Goal: Check status: Check status

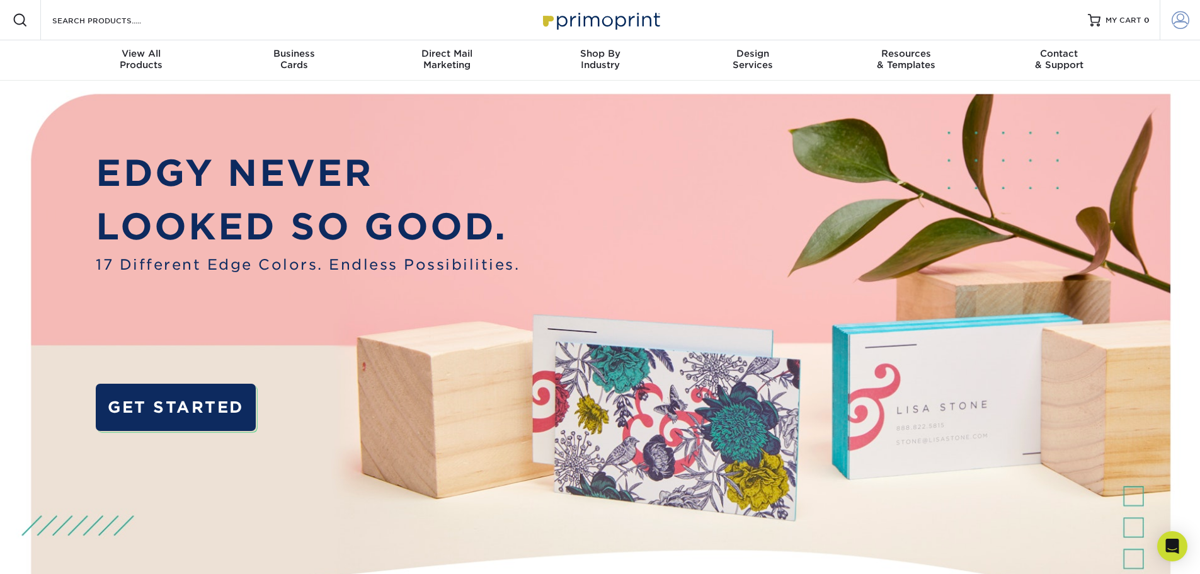
type input "[EMAIL_ADDRESS][DOMAIN_NAME]"
click at [1175, 21] on span at bounding box center [1180, 20] width 18 height 18
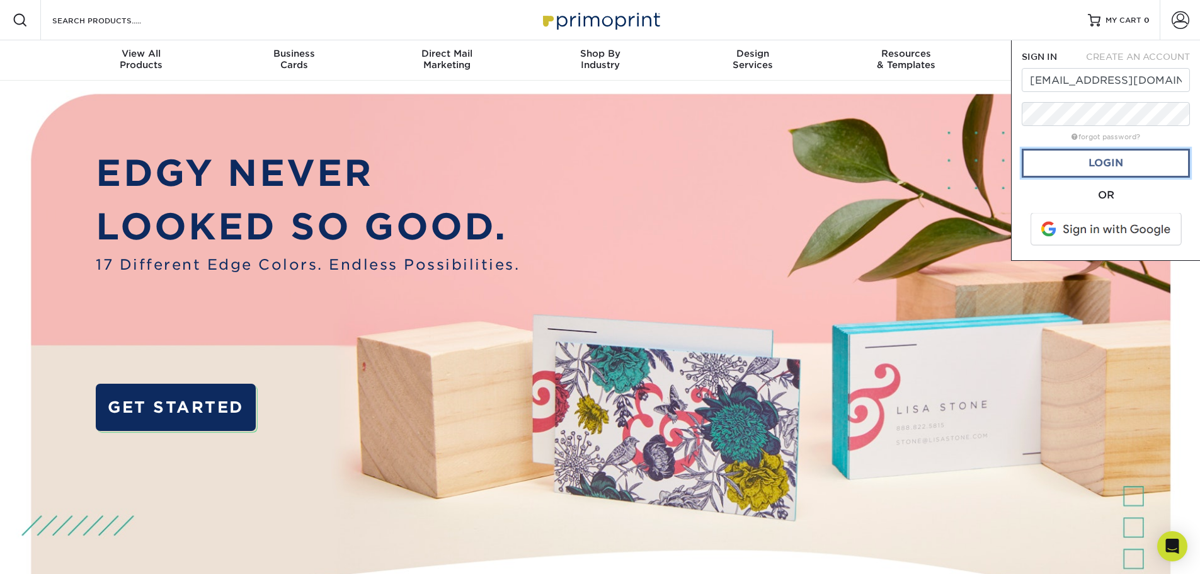
click at [1100, 162] on link "Login" at bounding box center [1106, 163] width 168 height 29
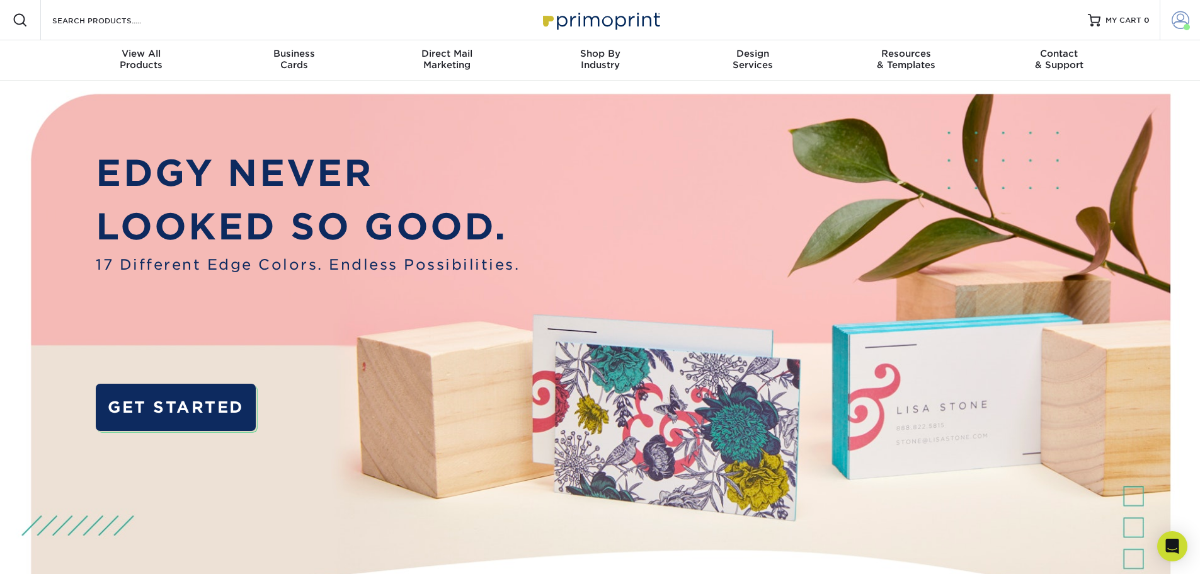
click at [1187, 19] on span at bounding box center [1180, 20] width 18 height 18
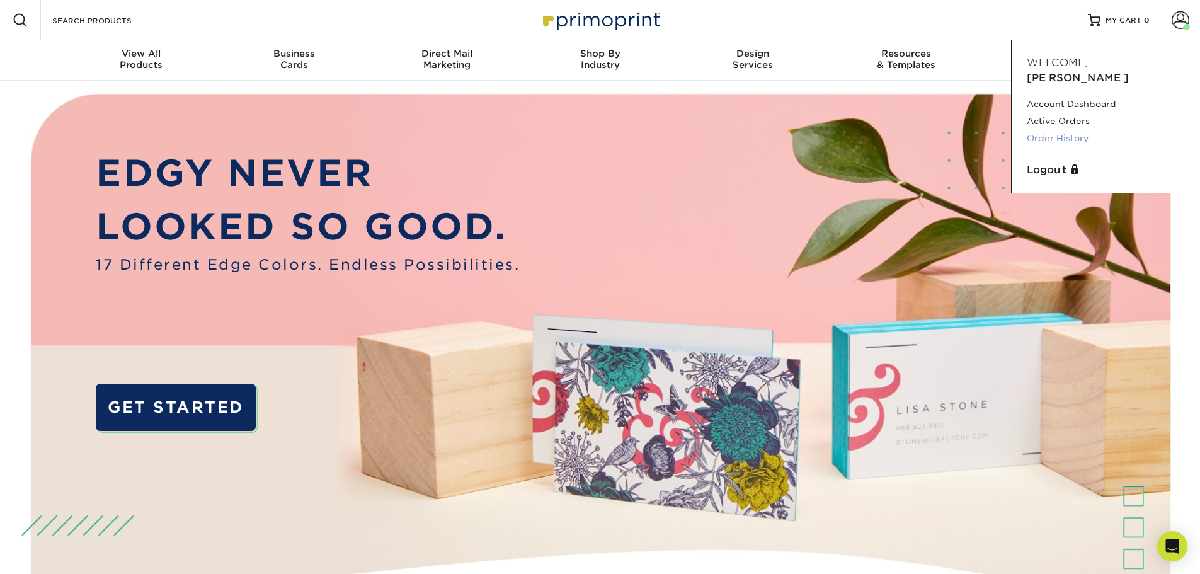
click at [1062, 130] on link "Order History" at bounding box center [1106, 138] width 158 height 17
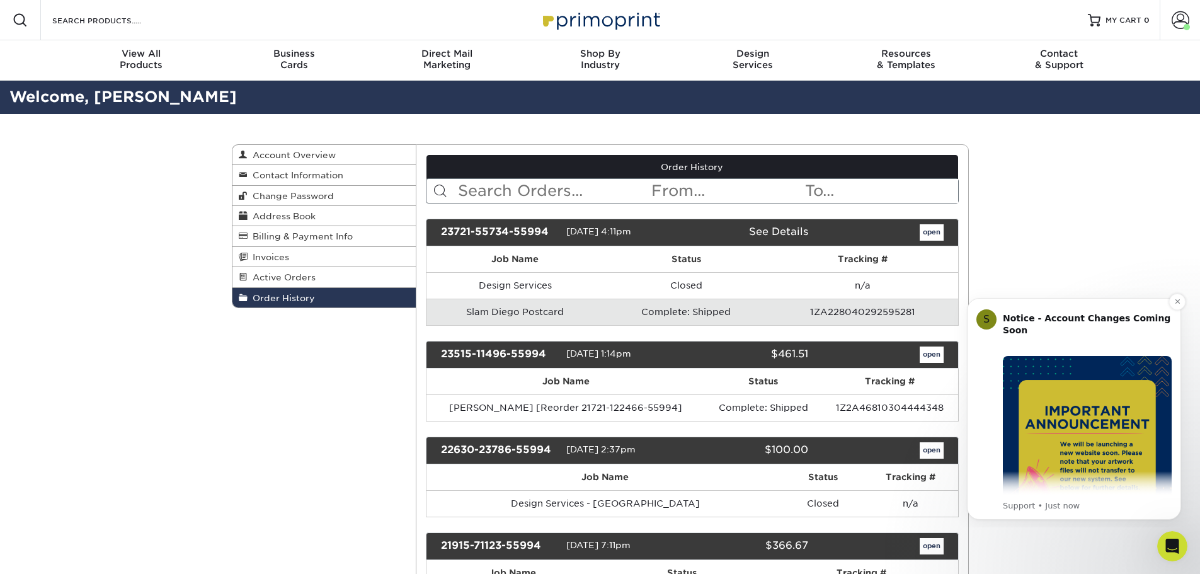
click at [1063, 472] on img "Message content" at bounding box center [1087, 440] width 169 height 169
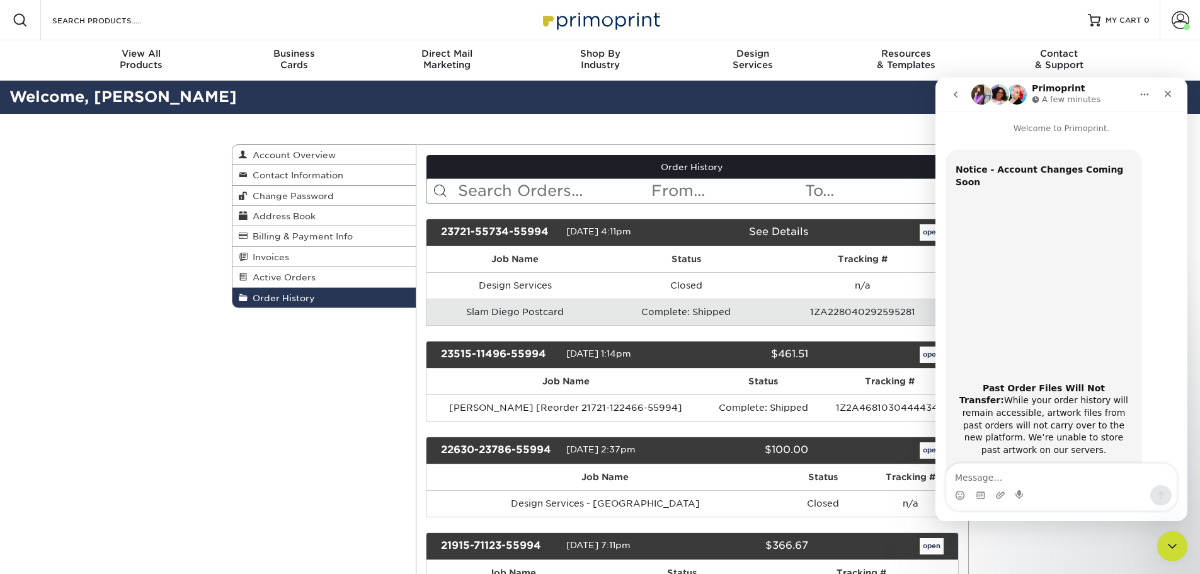
scroll to position [200, 0]
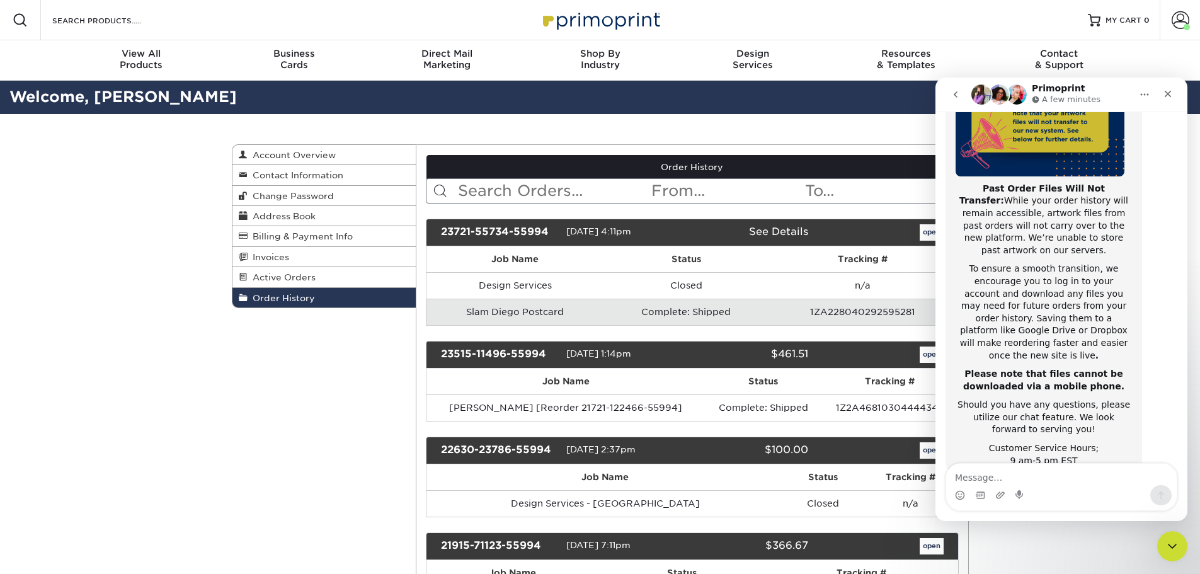
click at [336, 392] on div "Order History Account Overview Contact Information Change Password Address Book…" at bounding box center [600, 574] width 756 height 921
click at [1168, 91] on icon "Close" at bounding box center [1168, 94] width 10 height 10
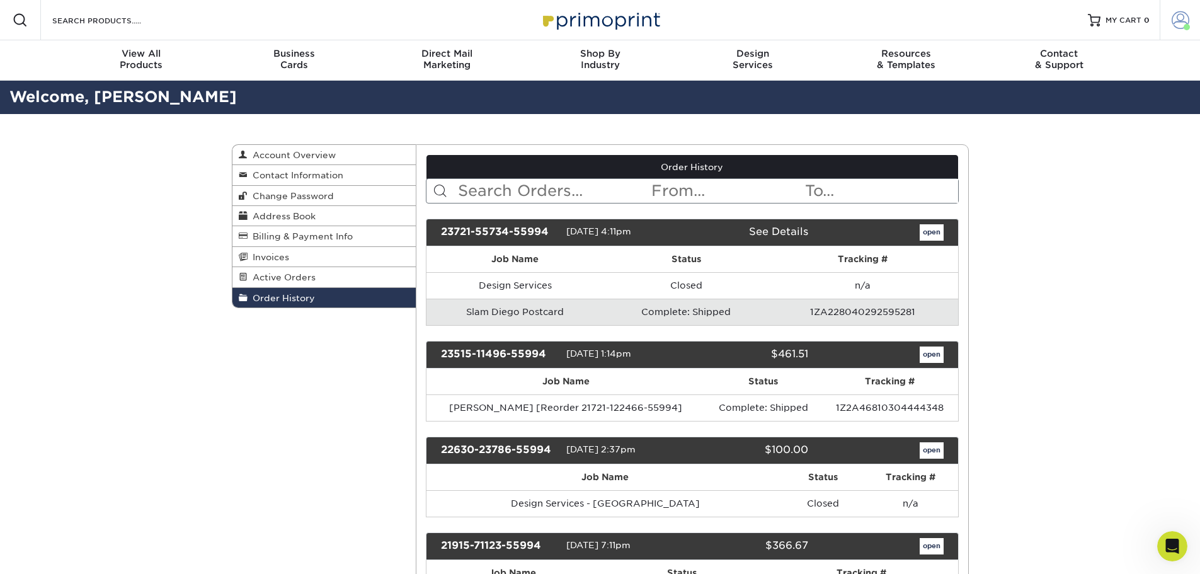
click at [1175, 22] on span at bounding box center [1180, 20] width 18 height 18
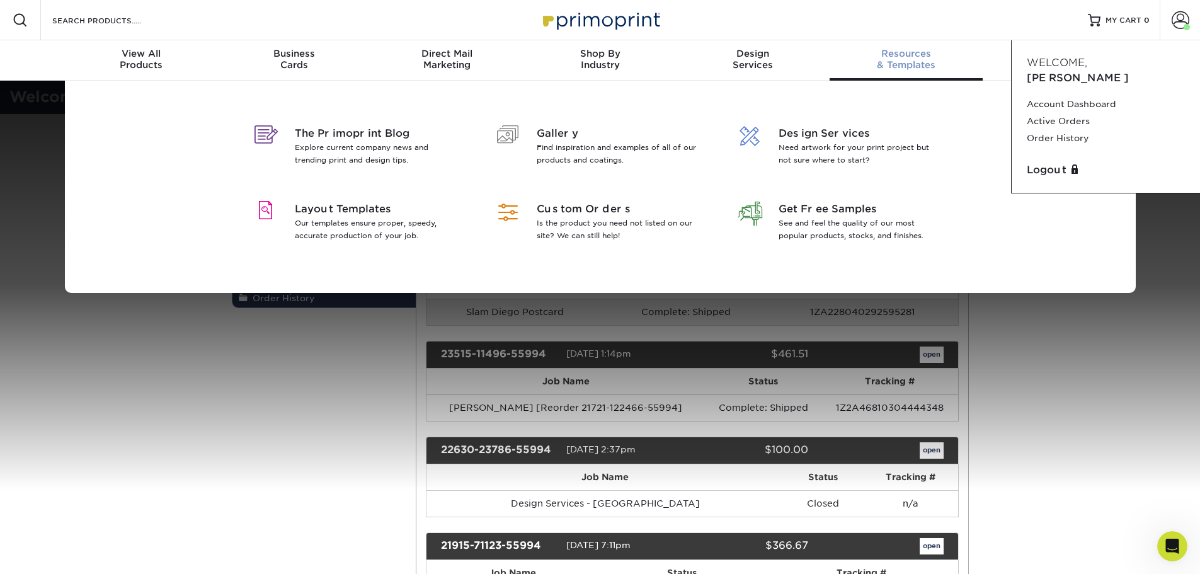
click at [912, 57] on span "Resources" at bounding box center [905, 53] width 153 height 11
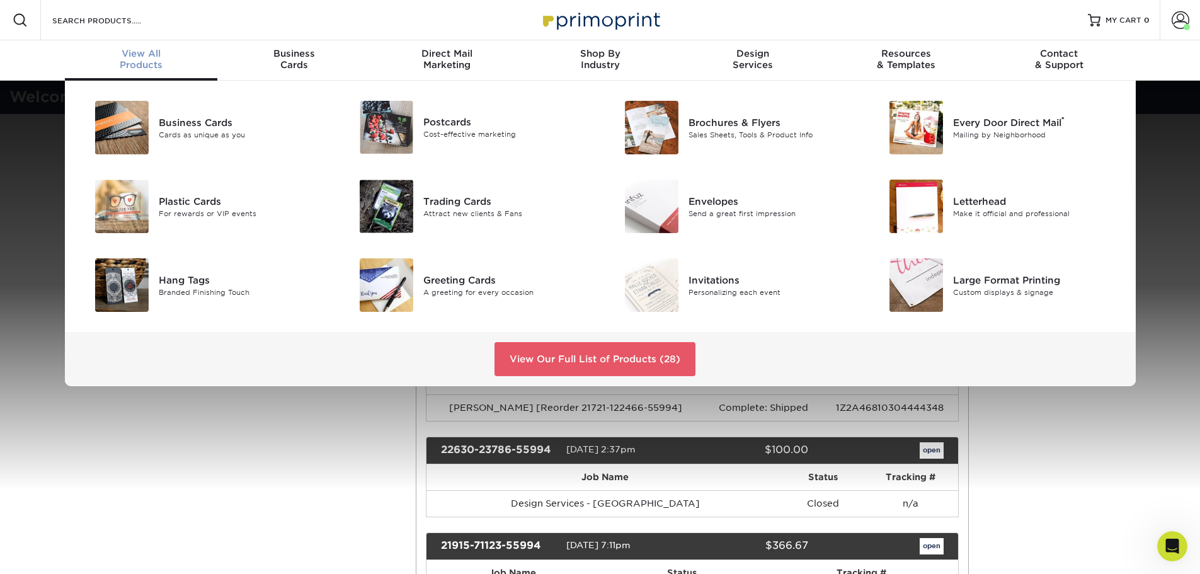
click at [18, 219] on div "Business Cards Cards as unique as you Postcards Cost-effective marketing ®" at bounding box center [600, 233] width 1200 height 305
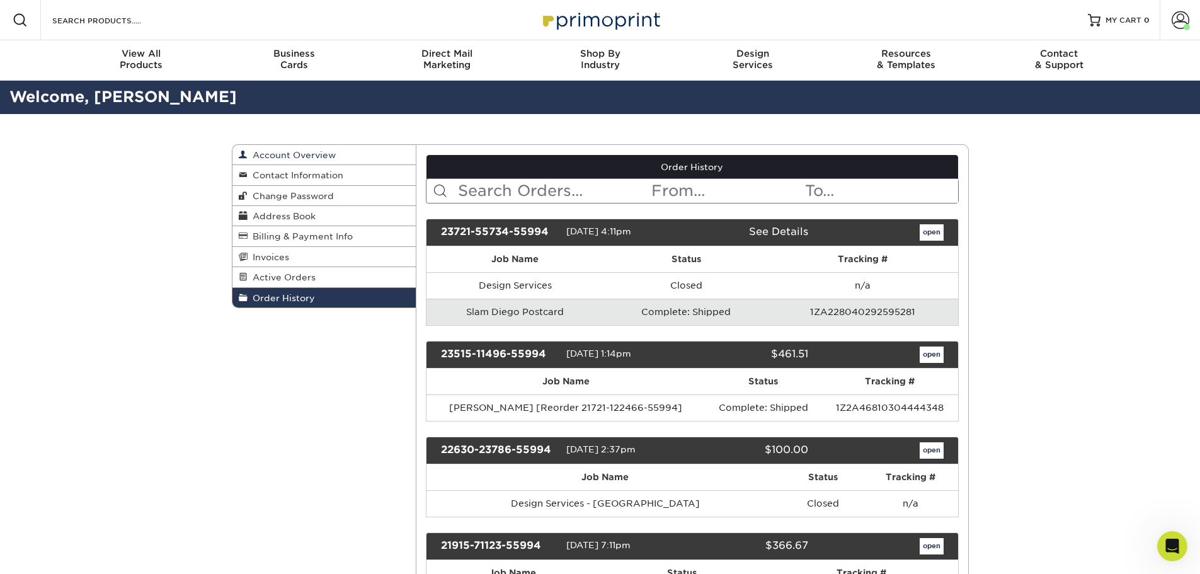
click at [316, 156] on span "Account Overview" at bounding box center [292, 155] width 88 height 10
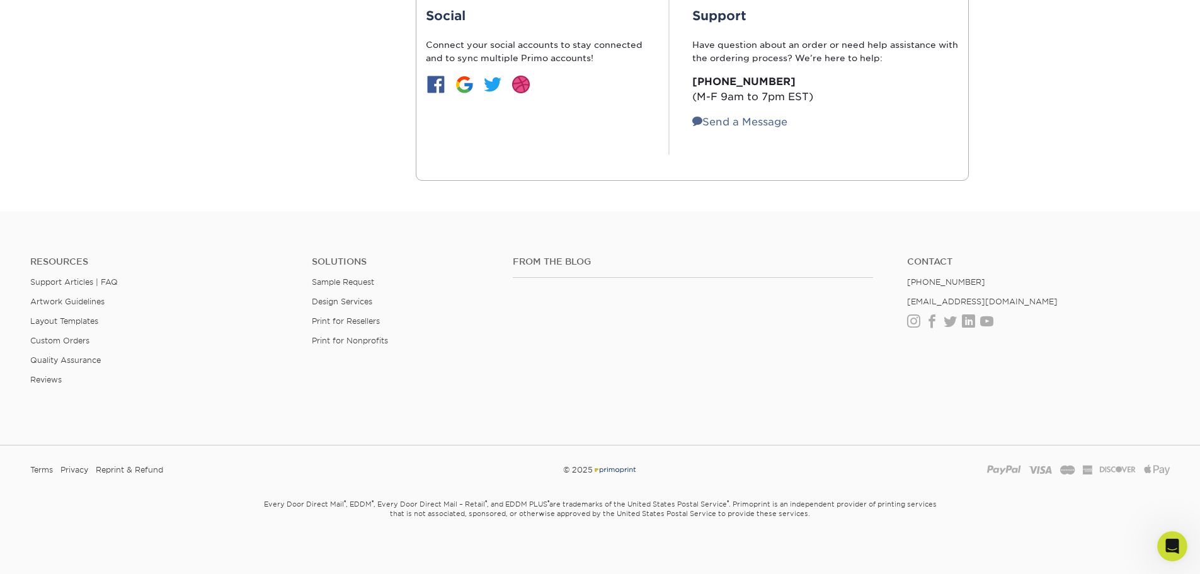
scroll to position [126, 0]
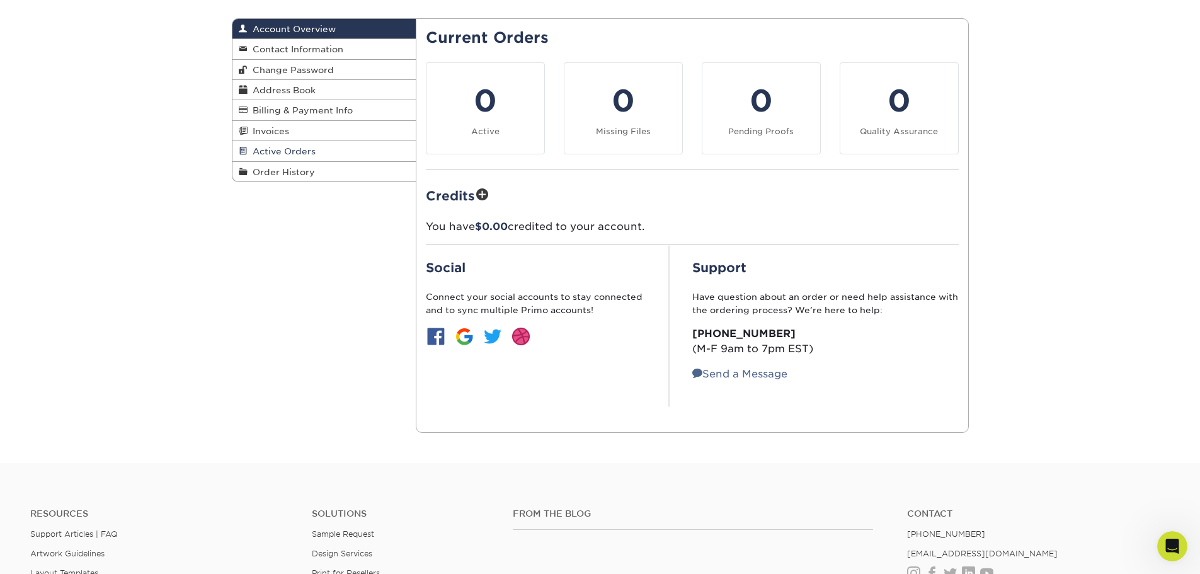
click at [273, 149] on span "Active Orders" at bounding box center [282, 151] width 68 height 10
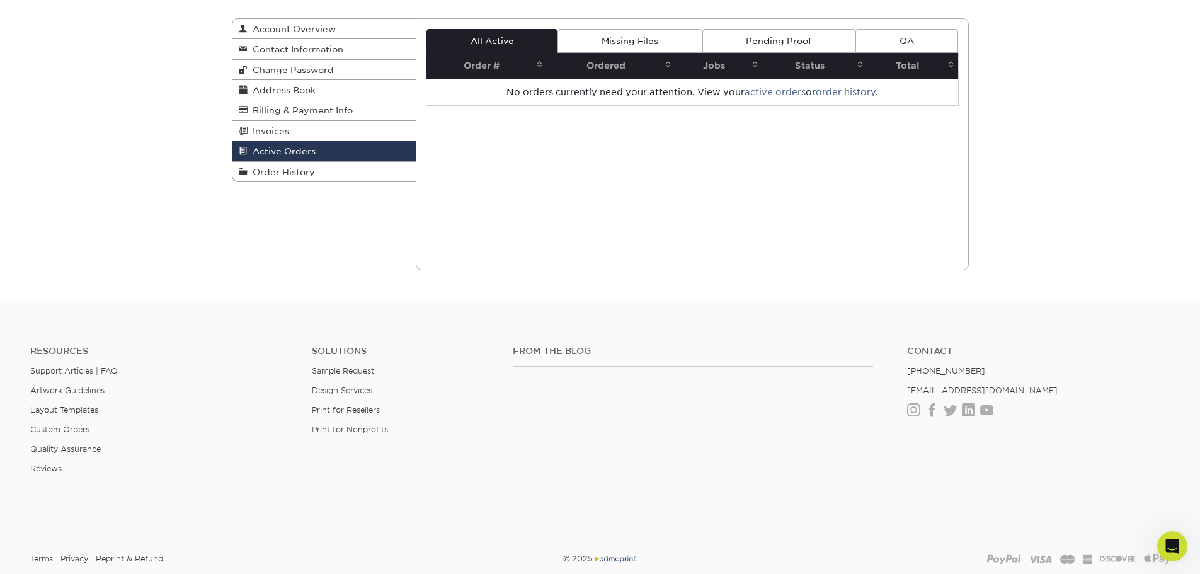
click at [647, 43] on link "Missing Files" at bounding box center [629, 41] width 144 height 24
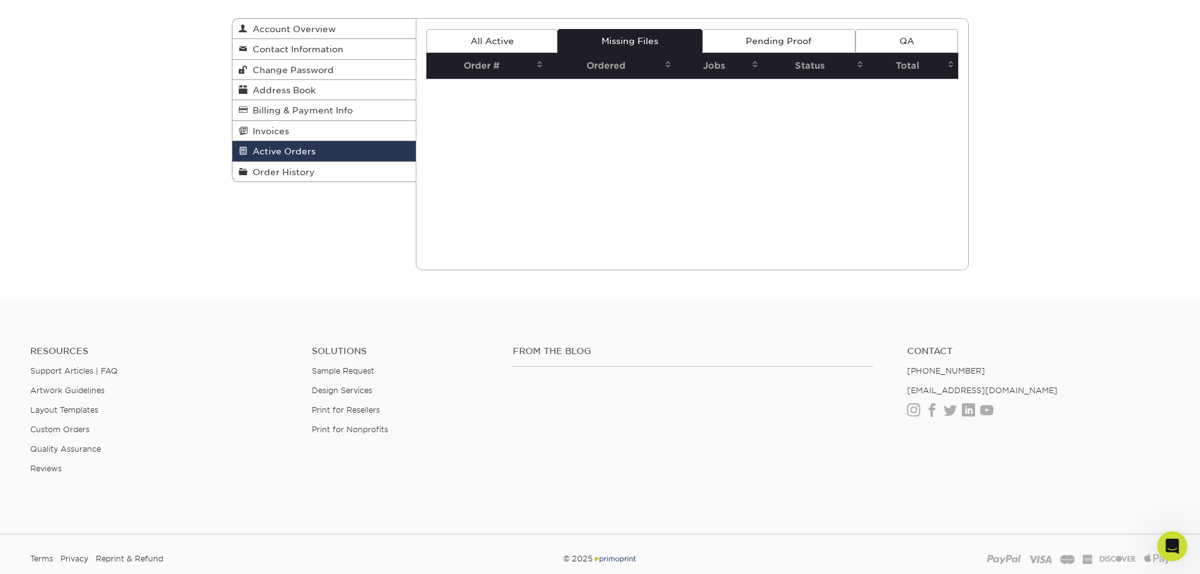
click at [763, 40] on link "Pending Proof" at bounding box center [778, 41] width 153 height 24
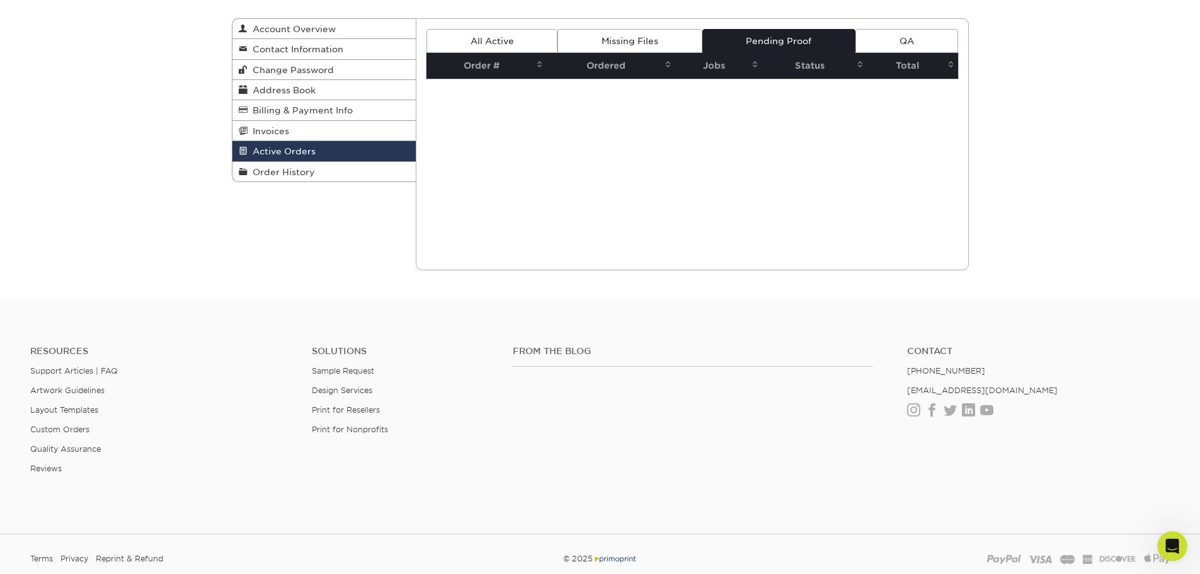
click at [882, 38] on link "QA" at bounding box center [906, 41] width 102 height 24
click at [275, 168] on span "Order History" at bounding box center [281, 172] width 67 height 10
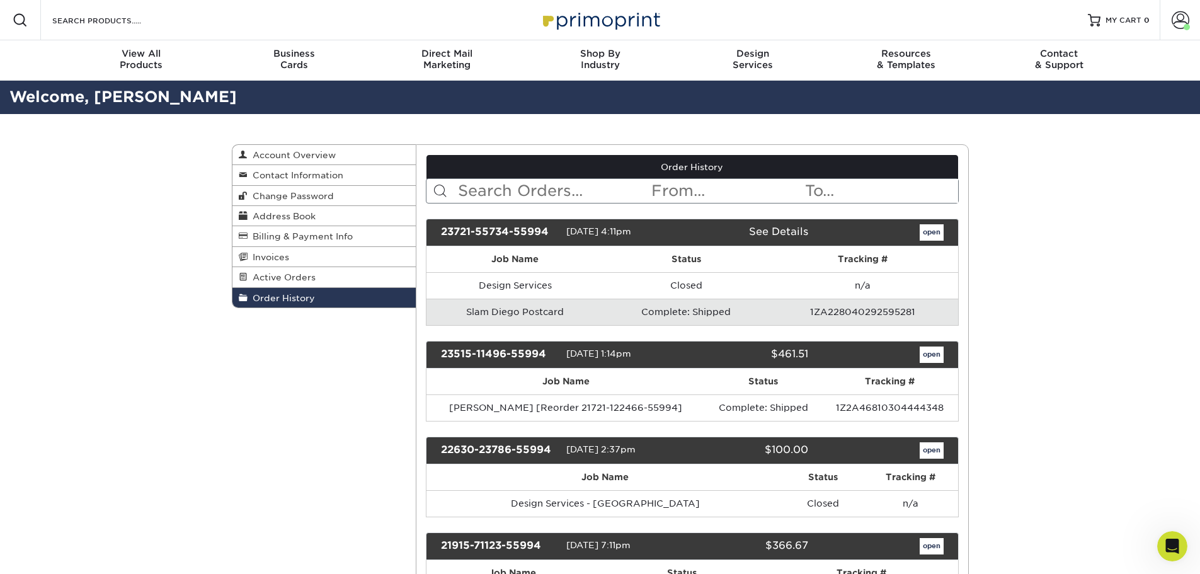
scroll to position [189, 0]
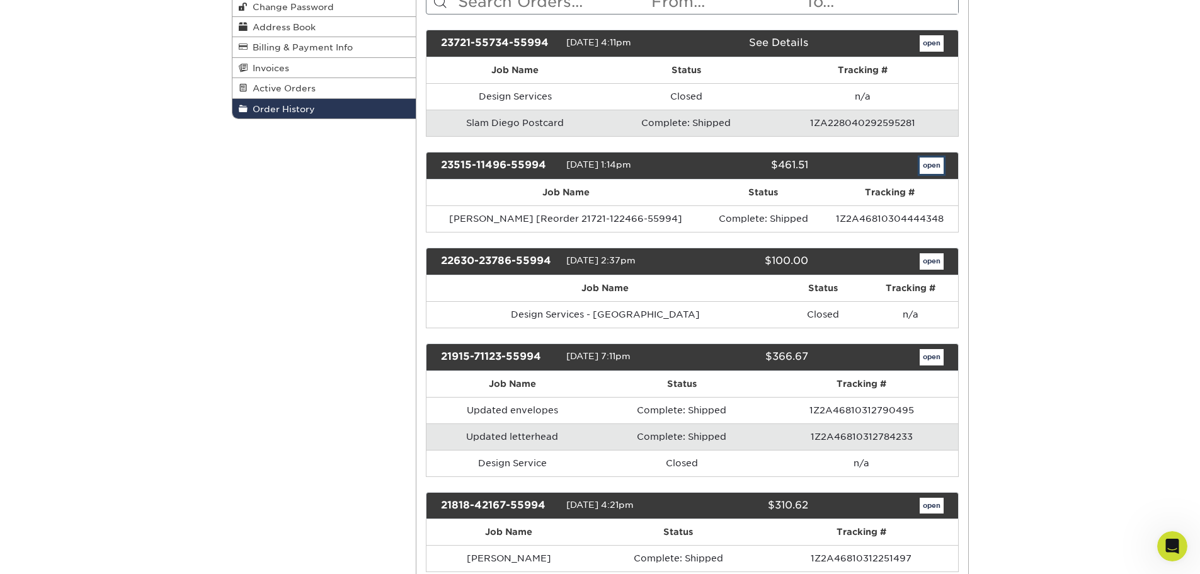
click at [925, 162] on link "open" at bounding box center [932, 165] width 24 height 16
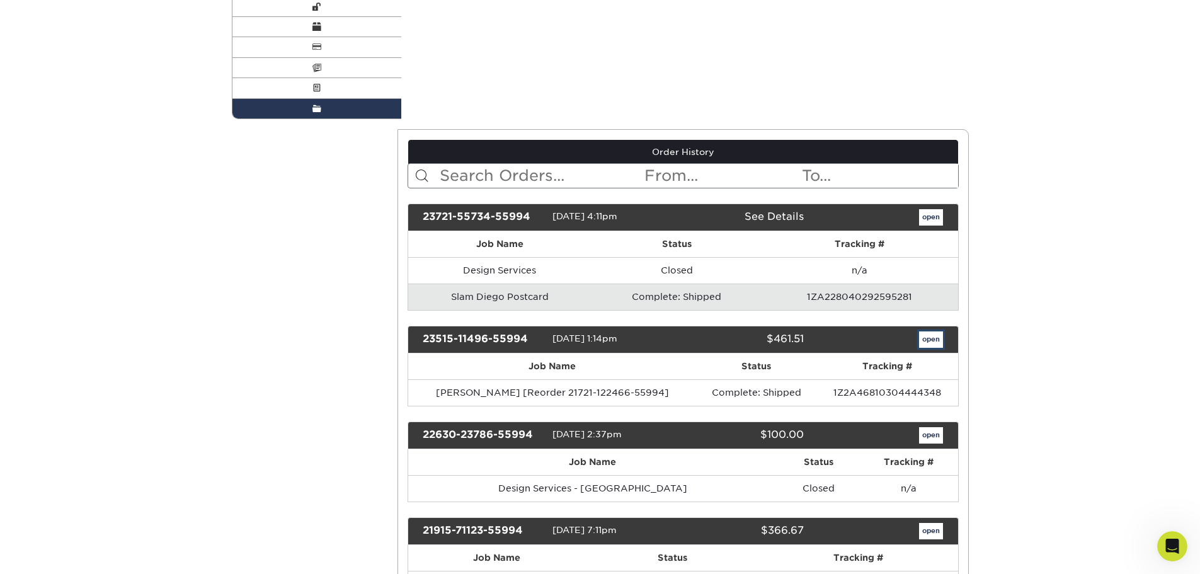
scroll to position [0, 0]
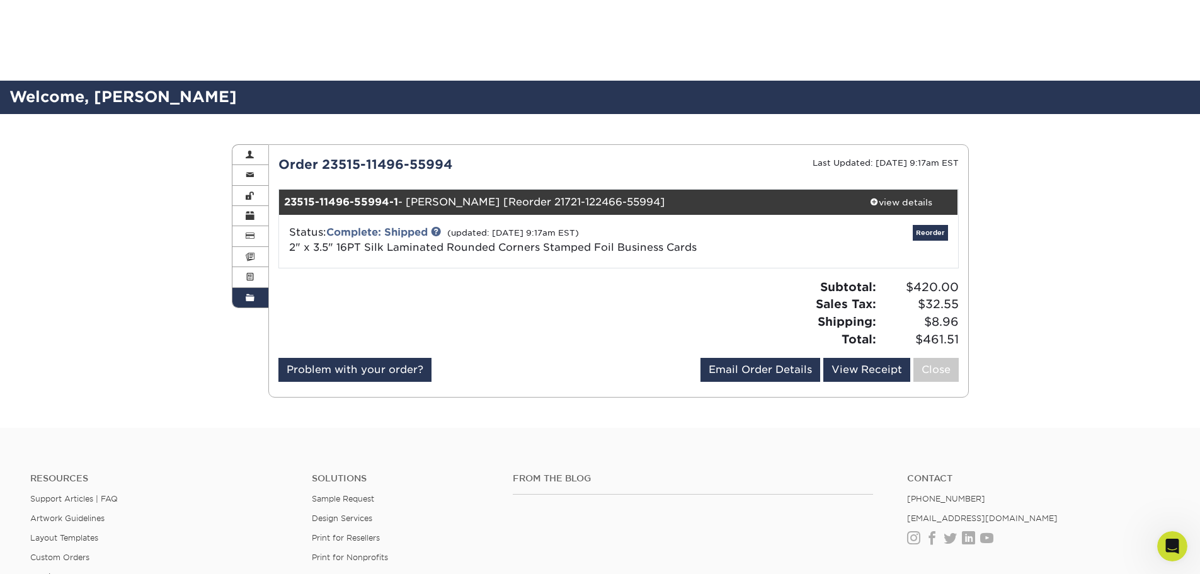
scroll to position [126, 0]
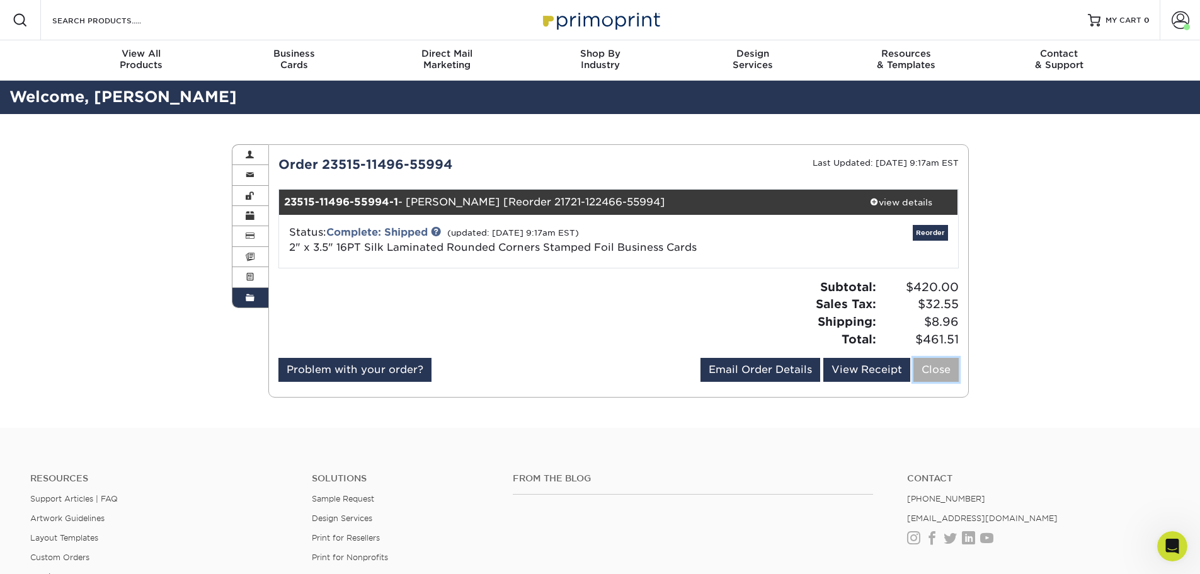
click at [947, 378] on link "Close" at bounding box center [935, 370] width 45 height 24
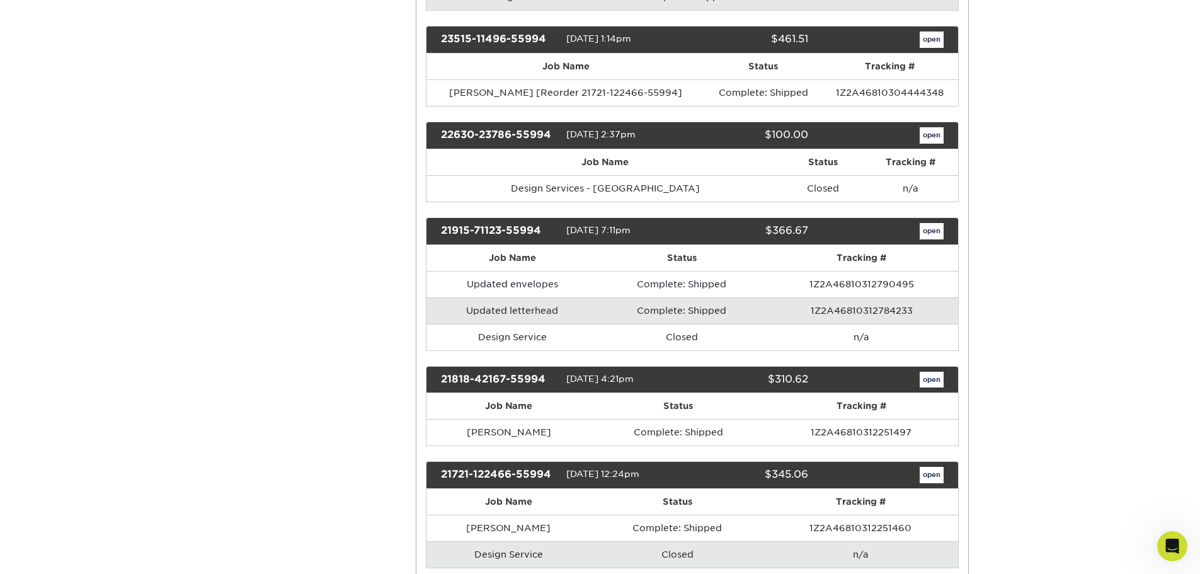
scroll to position [441, 0]
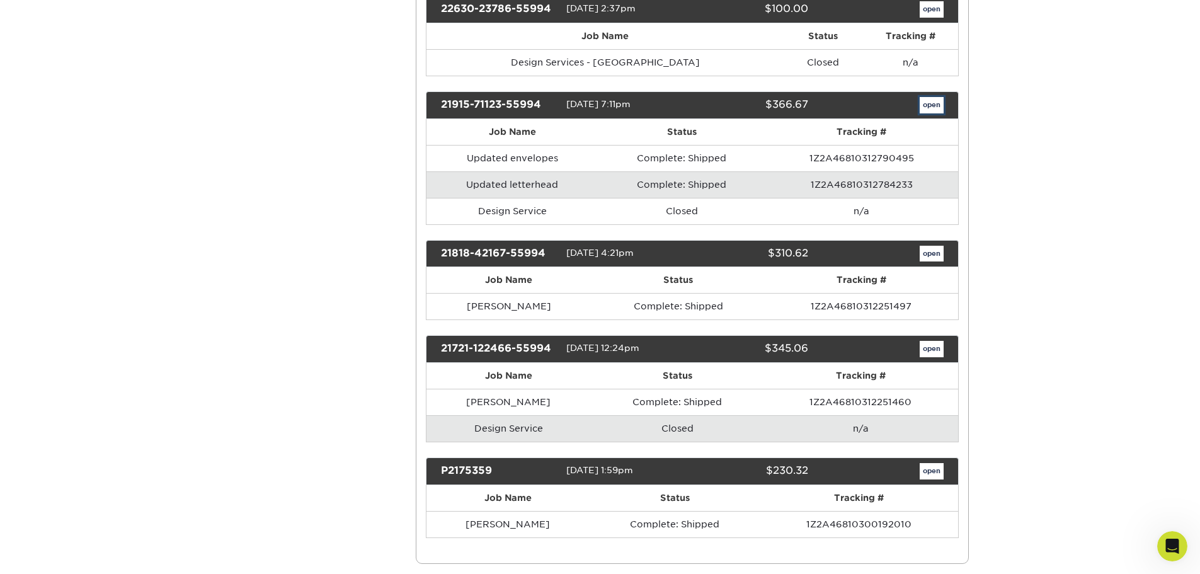
click at [929, 101] on link "open" at bounding box center [932, 105] width 24 height 16
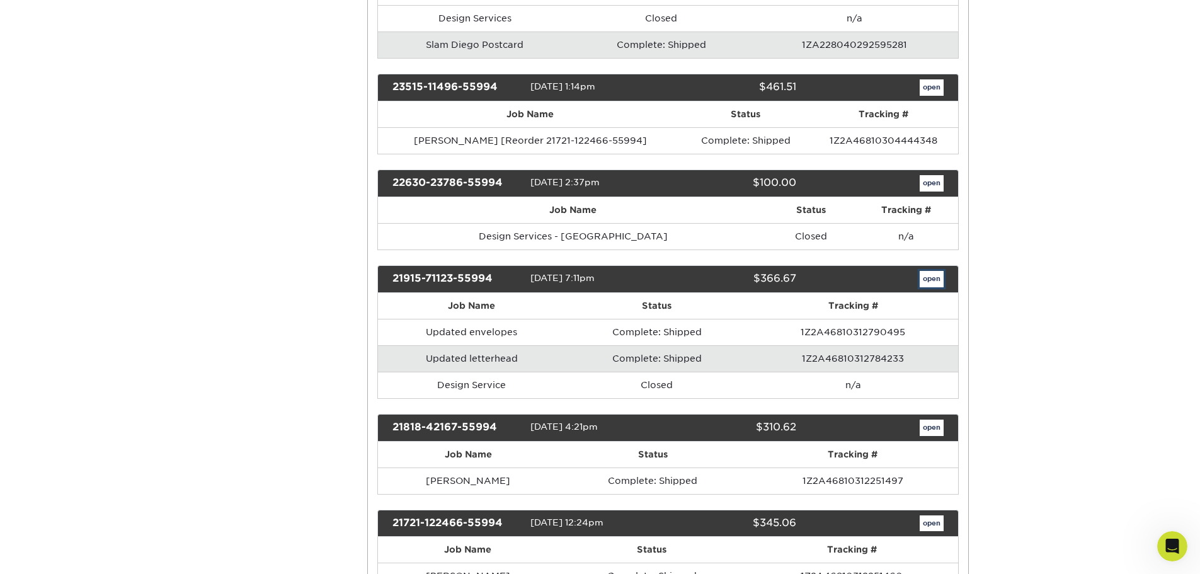
scroll to position [0, 0]
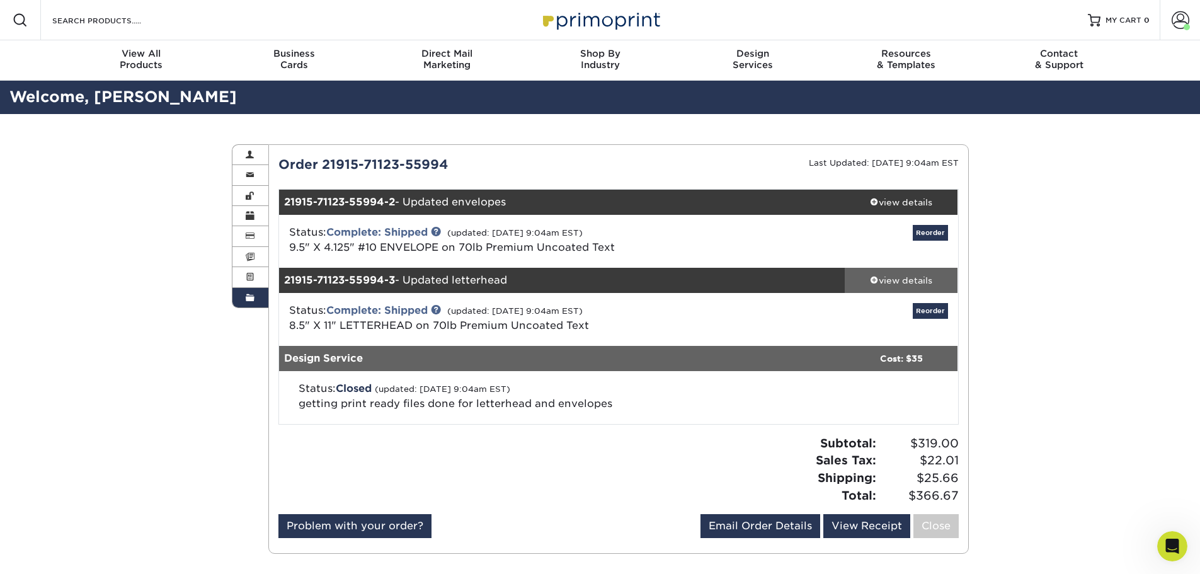
click at [910, 283] on div "view details" at bounding box center [901, 280] width 113 height 13
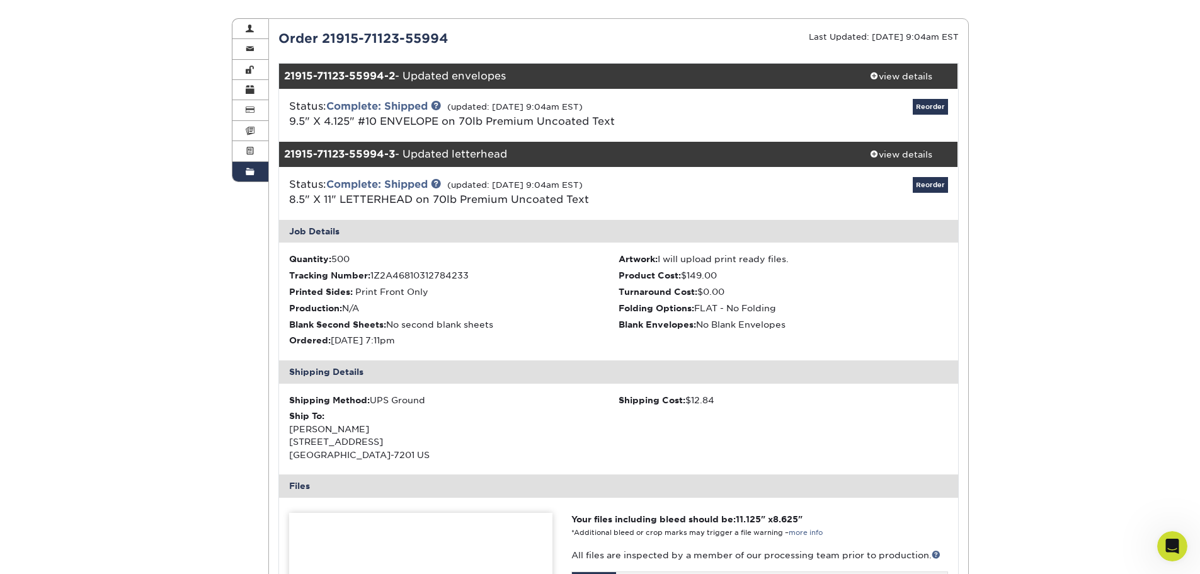
scroll to position [378, 0]
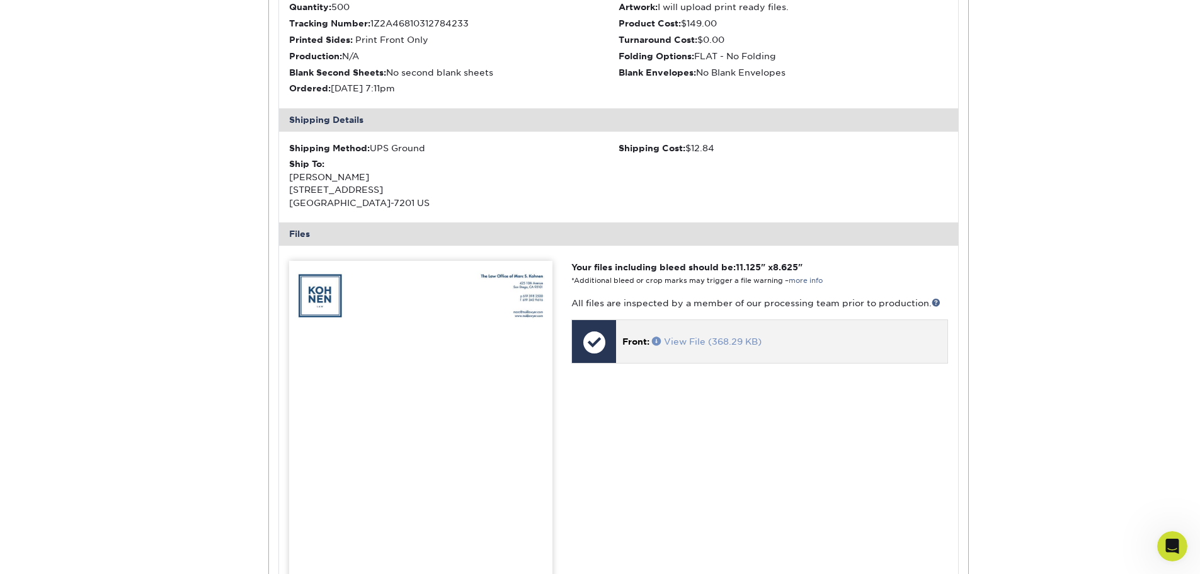
click at [709, 344] on link "View File (368.29 KB)" at bounding box center [707, 341] width 110 height 10
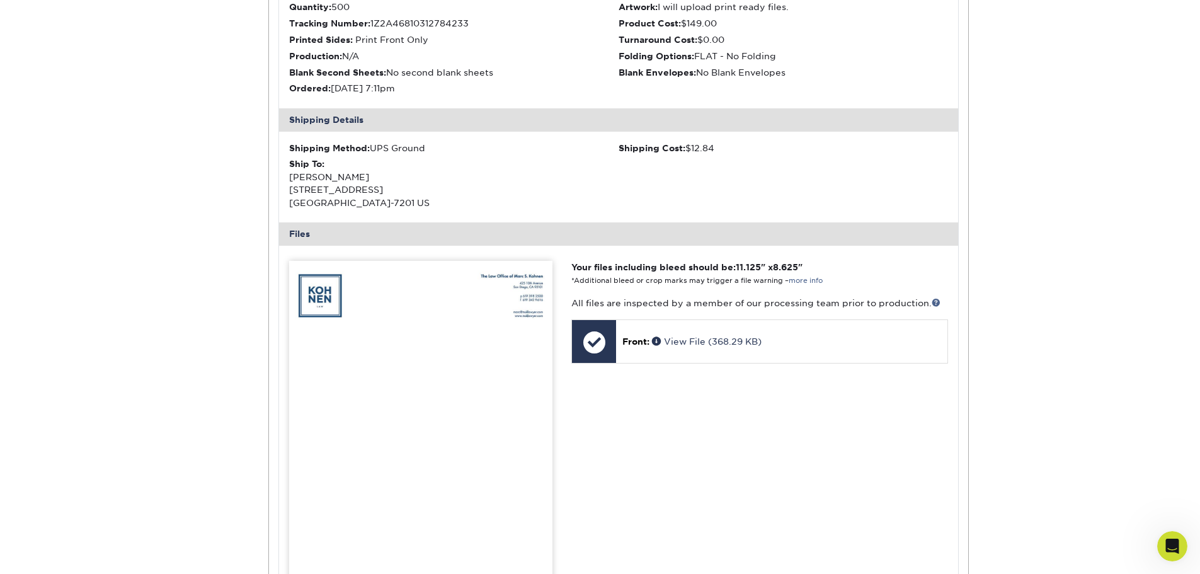
scroll to position [126, 0]
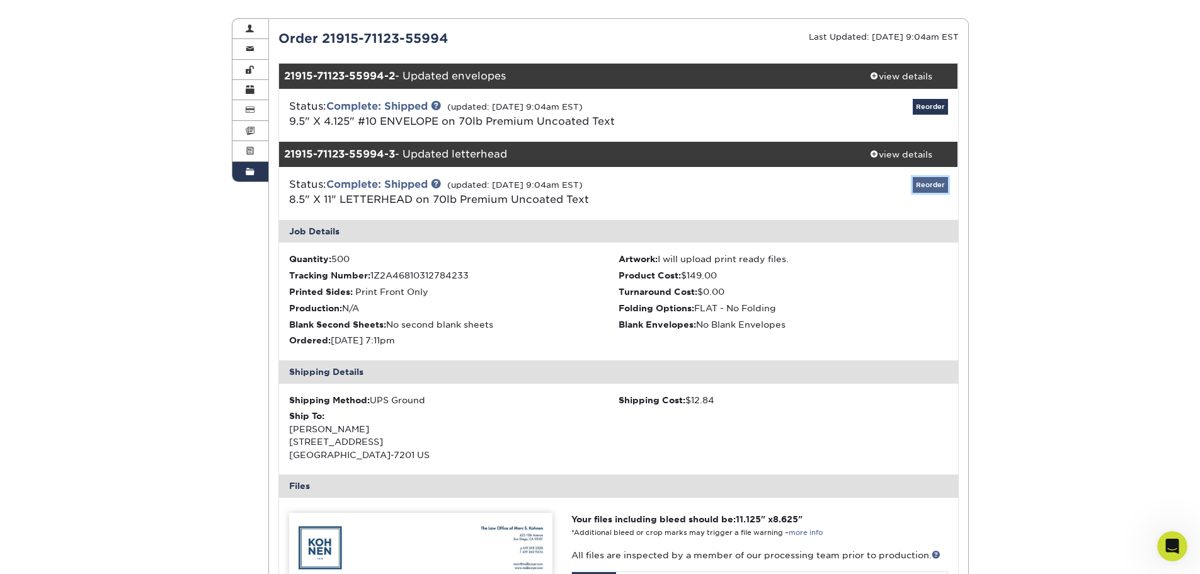
click at [929, 187] on link "Reorder" at bounding box center [930, 185] width 35 height 16
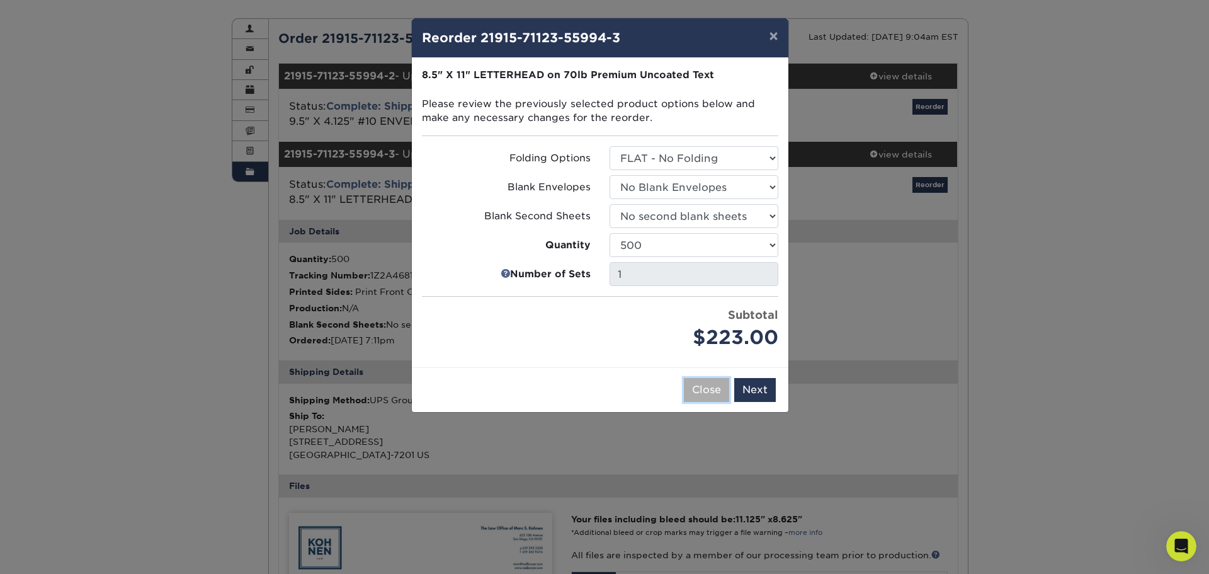
click at [716, 399] on button "Close" at bounding box center [706, 390] width 45 height 24
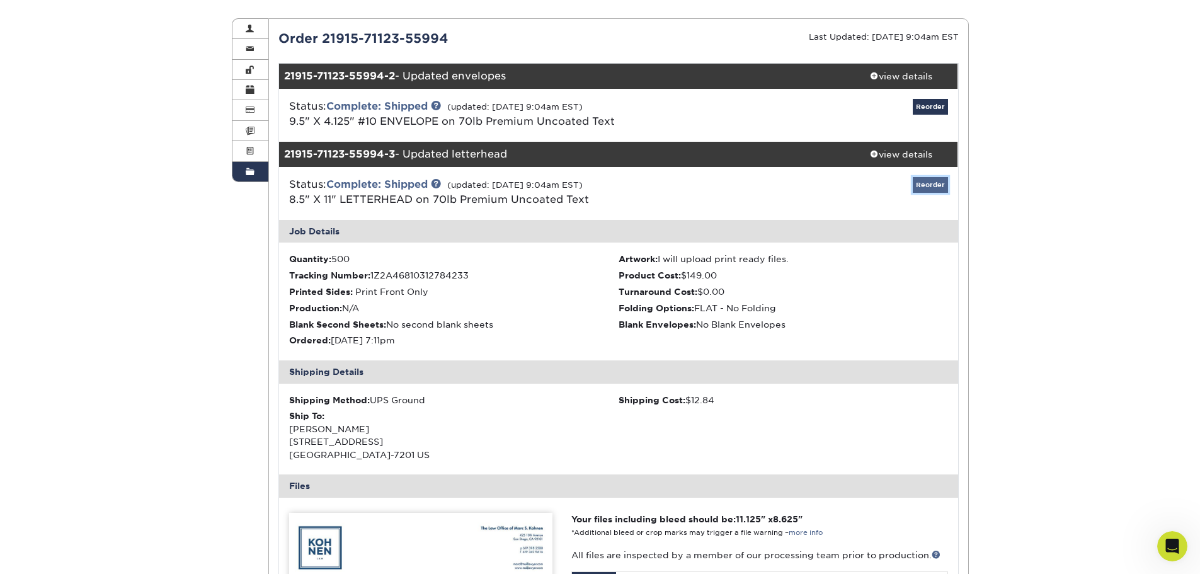
click at [921, 191] on link "Reorder" at bounding box center [930, 185] width 35 height 16
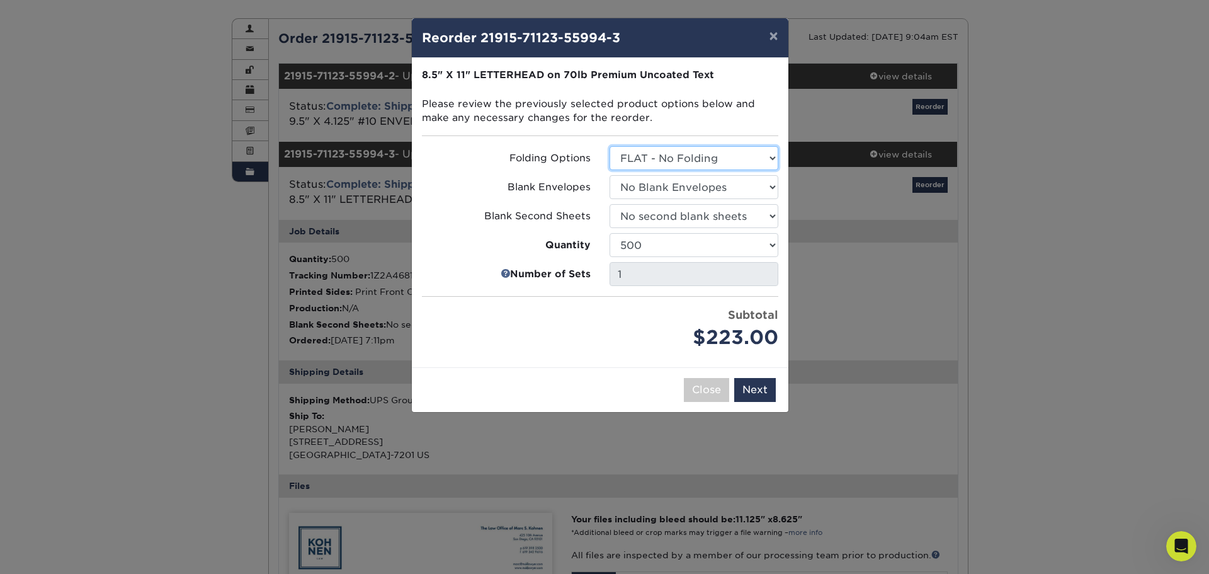
click at [663, 156] on select "Select Option FLAT - No Folding Accordion Fold Half-Fold (Vertical) Half-Fold (…" at bounding box center [694, 158] width 169 height 24
click at [439, 111] on p "8.5" X 11" LETTERHEAD on 70lb Premium Uncoated Text Please review the previousl…" at bounding box center [600, 96] width 356 height 57
click at [646, 220] on select "Select Option No second blank sheets Yes 250 blank sheets Yes 500 blank sheets …" at bounding box center [694, 216] width 169 height 24
click at [467, 210] on label "Blank Second Sheets" at bounding box center [506, 216] width 169 height 14
click at [695, 391] on button "Close" at bounding box center [706, 390] width 45 height 24
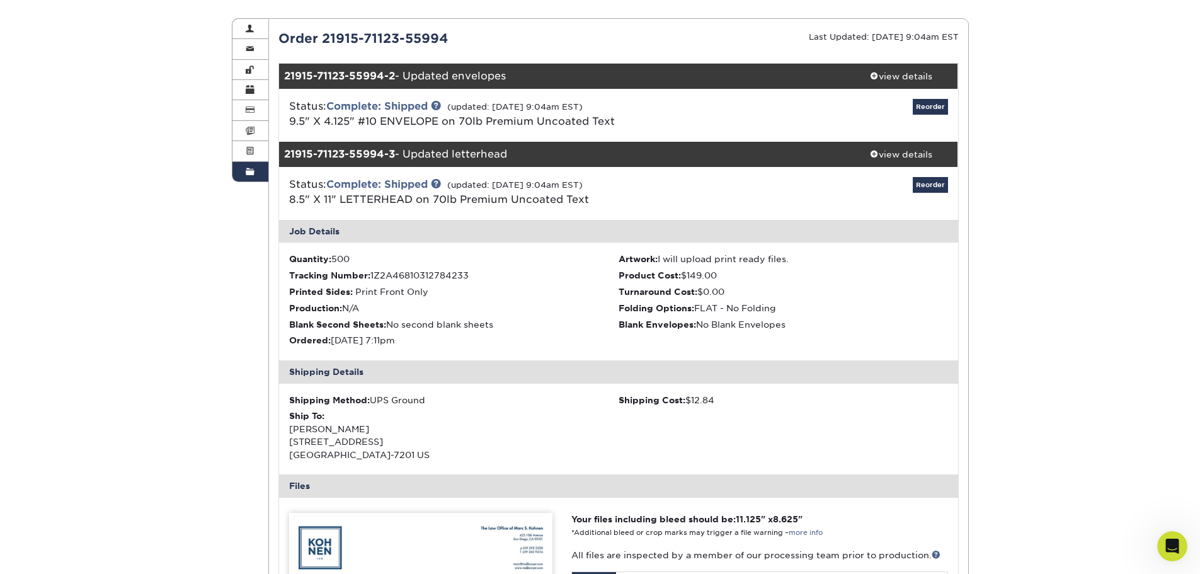
scroll to position [378, 0]
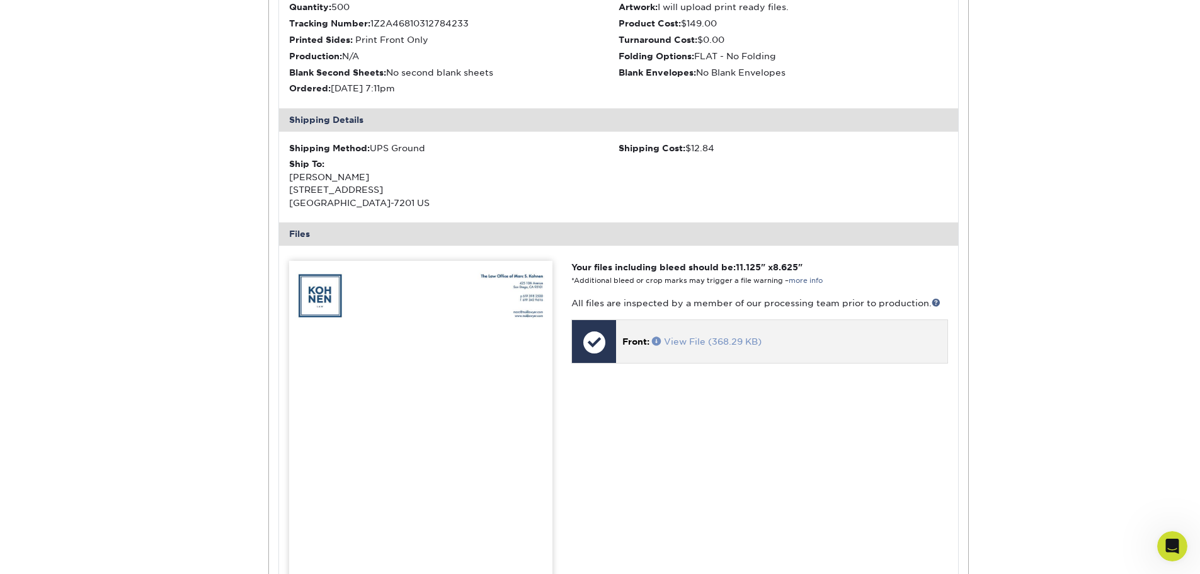
click at [714, 339] on link "View File (368.29 KB)" at bounding box center [707, 341] width 110 height 10
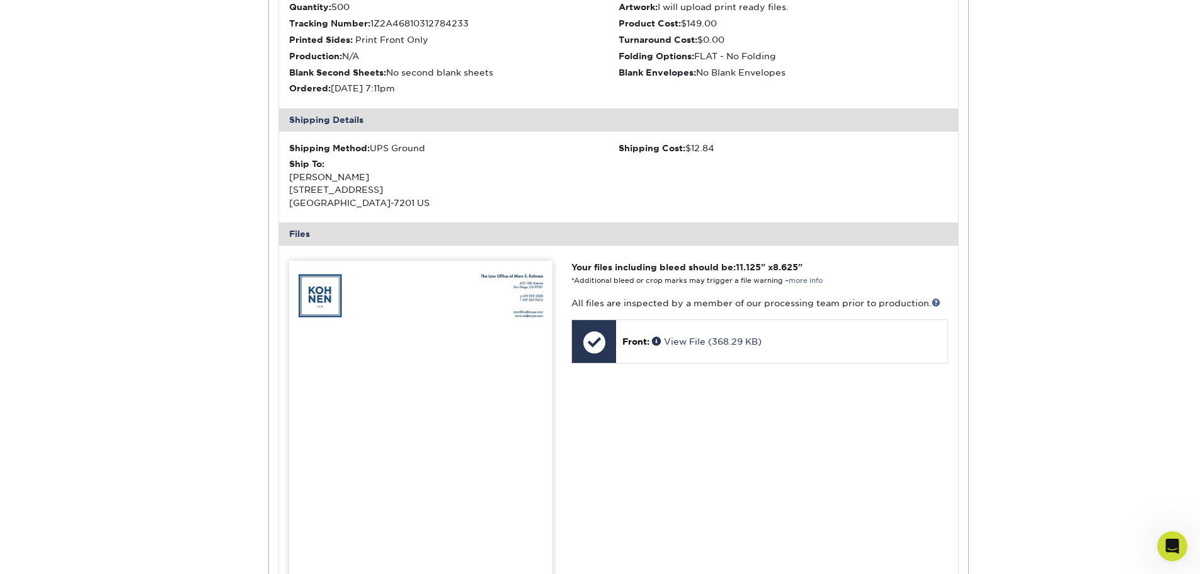
scroll to position [63, 0]
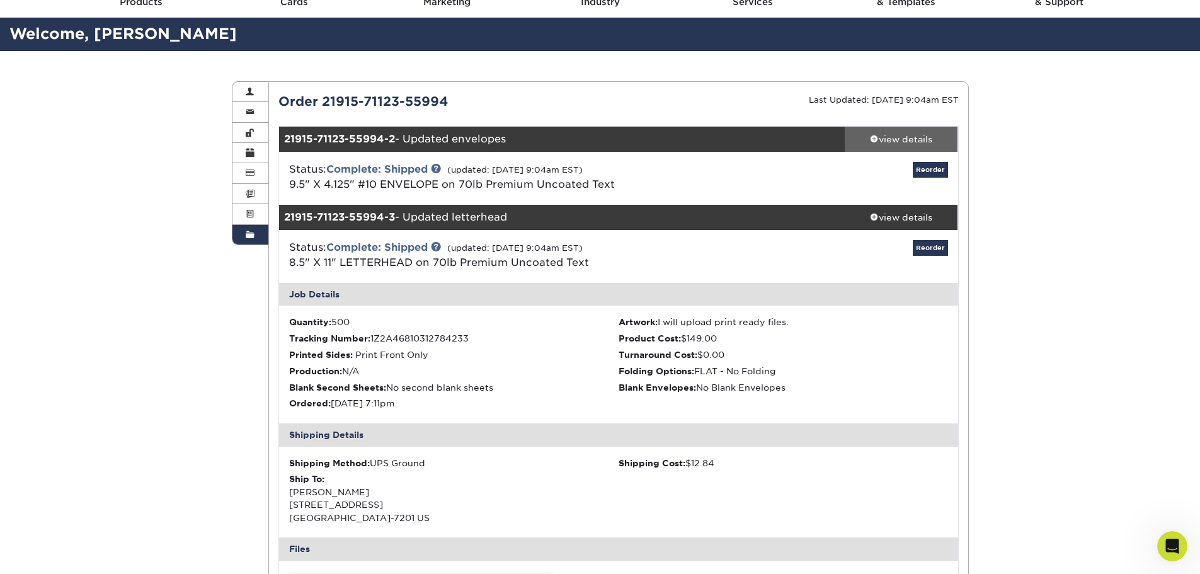
click at [883, 139] on div "view details" at bounding box center [901, 139] width 113 height 13
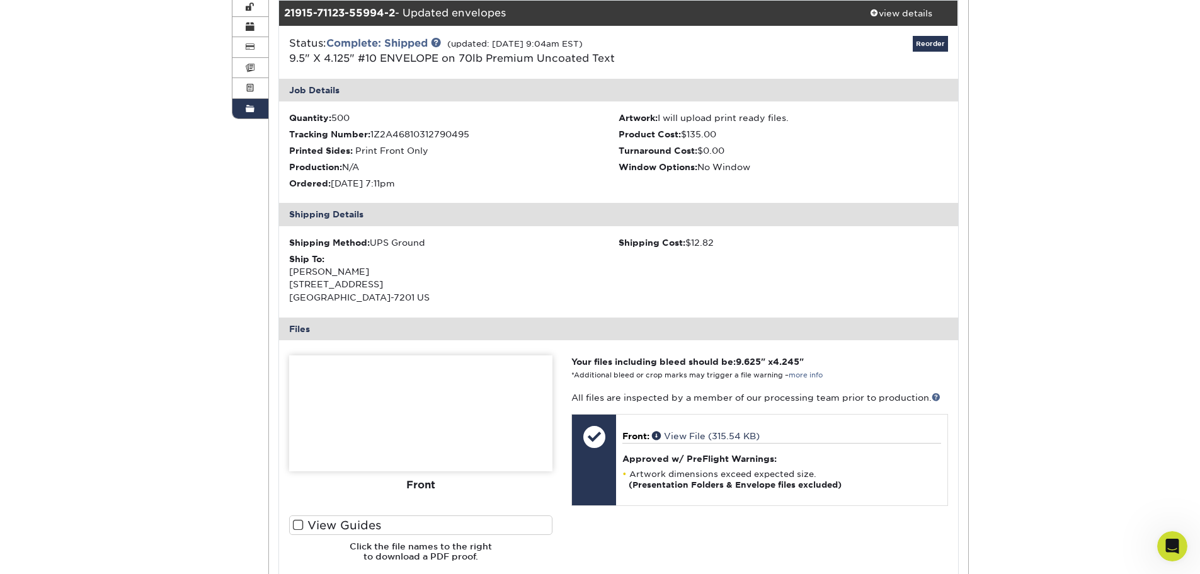
scroll to position [315, 0]
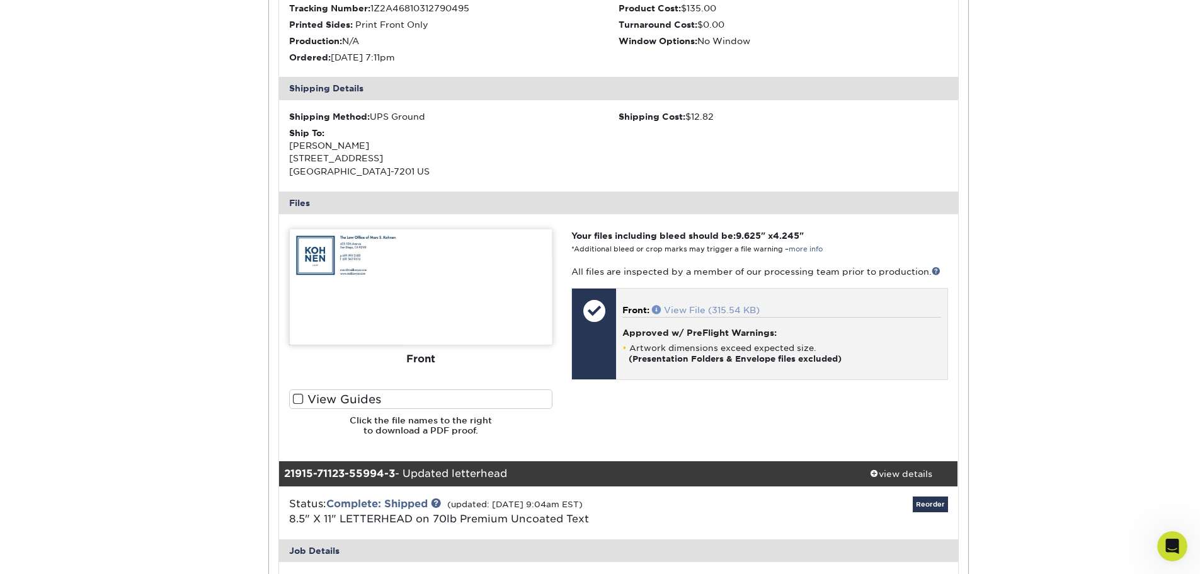
click at [700, 308] on link "View File (315.54 KB)" at bounding box center [706, 310] width 108 height 10
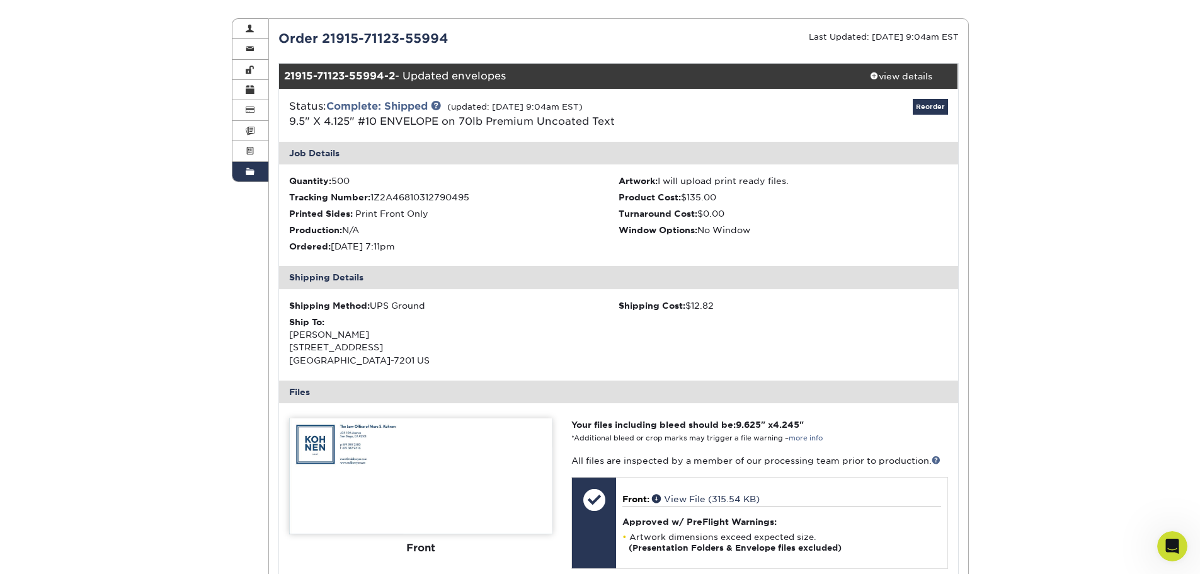
scroll to position [0, 0]
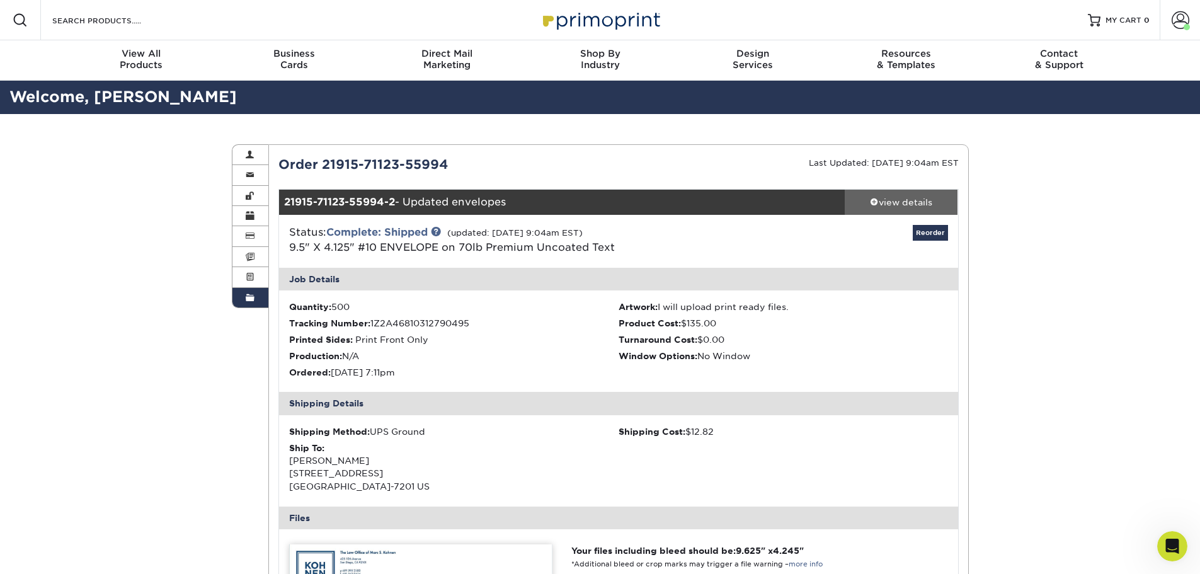
click at [872, 202] on span at bounding box center [874, 201] width 9 height 9
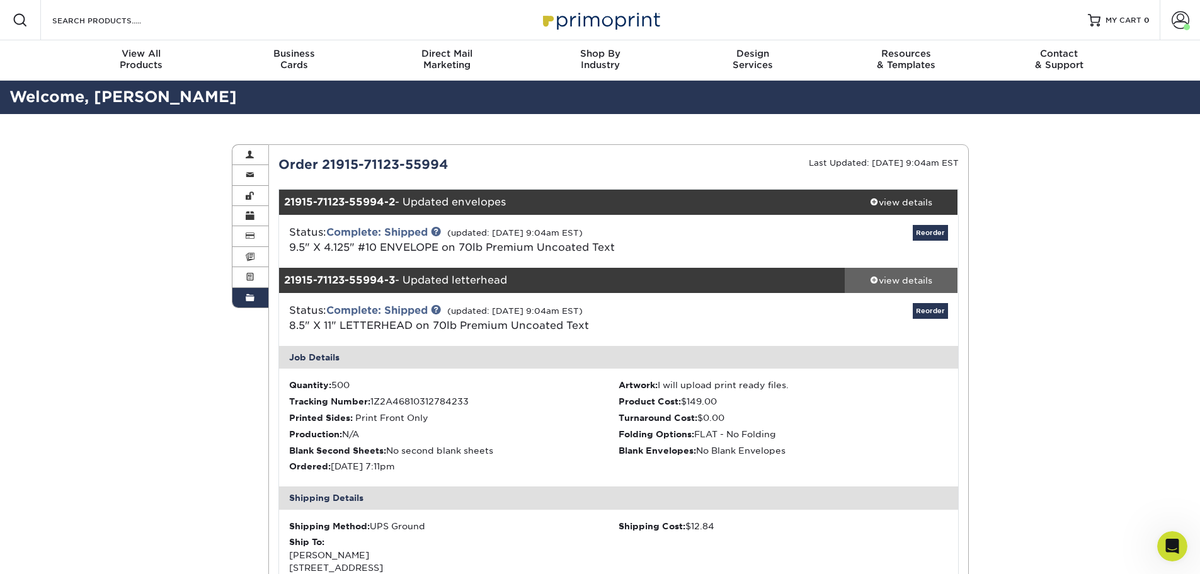
click at [870, 275] on span at bounding box center [874, 279] width 9 height 9
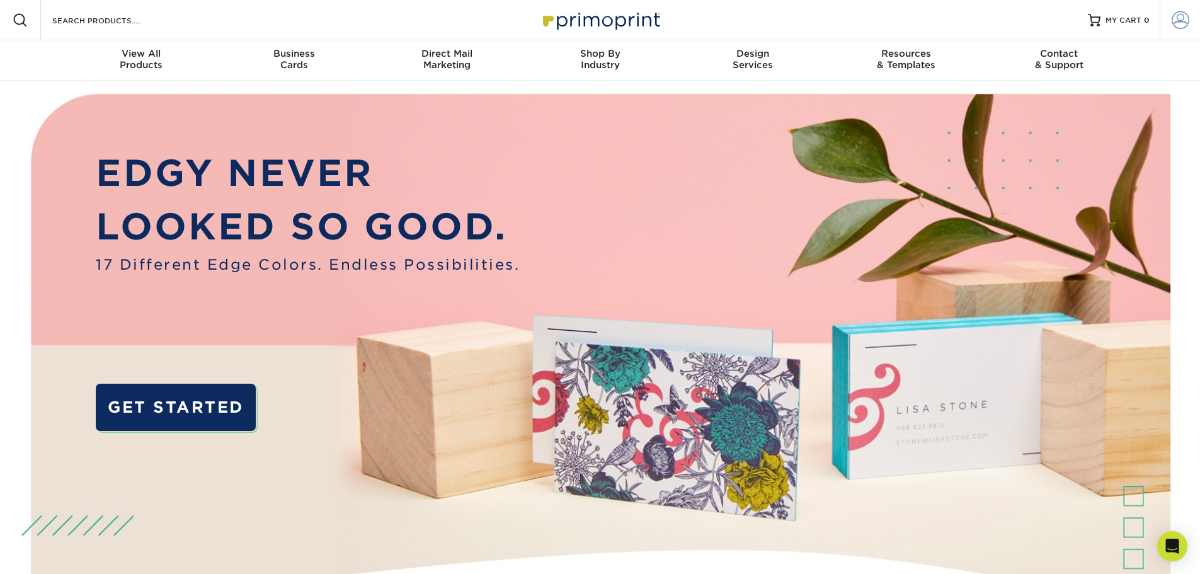
type input "[EMAIL_ADDRESS][DOMAIN_NAME]"
click at [1188, 24] on span at bounding box center [1180, 20] width 18 height 18
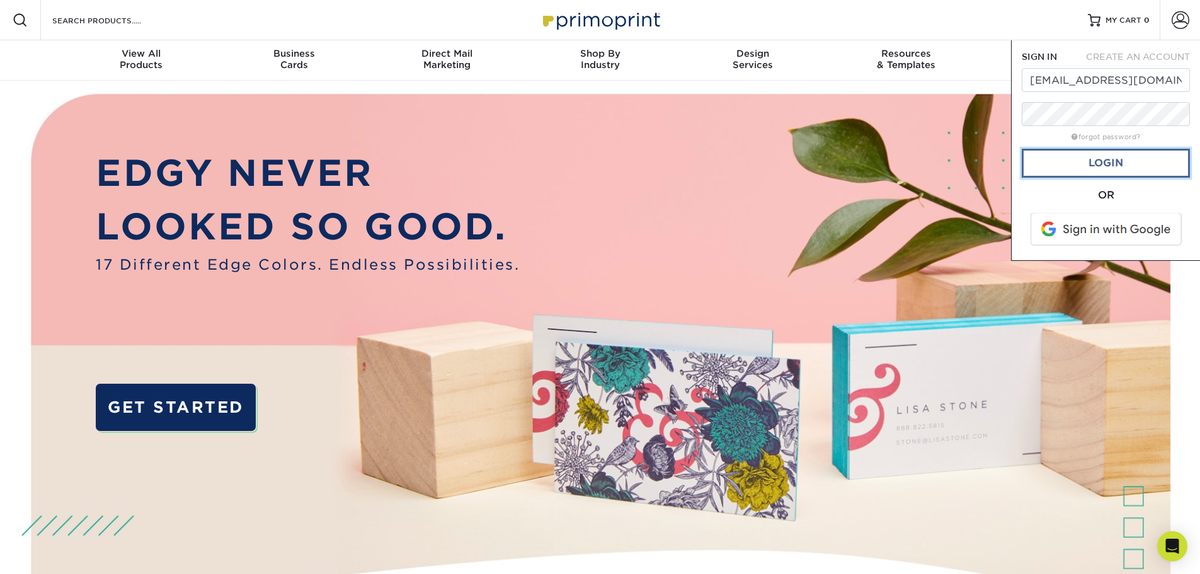
click at [1096, 164] on link "Login" at bounding box center [1106, 163] width 168 height 29
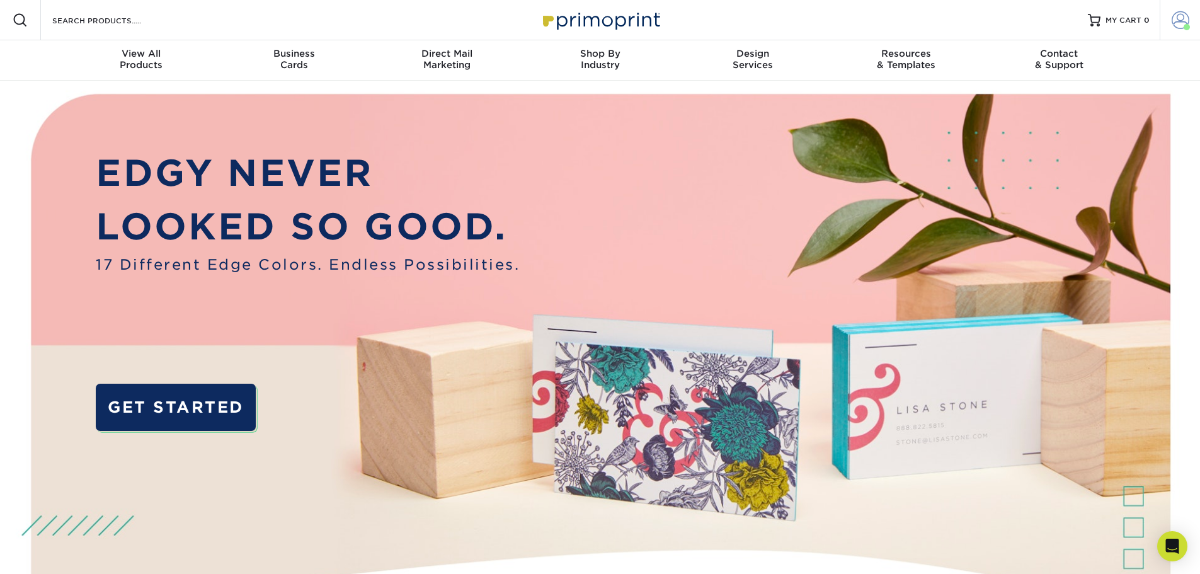
click at [1185, 16] on span at bounding box center [1180, 20] width 18 height 18
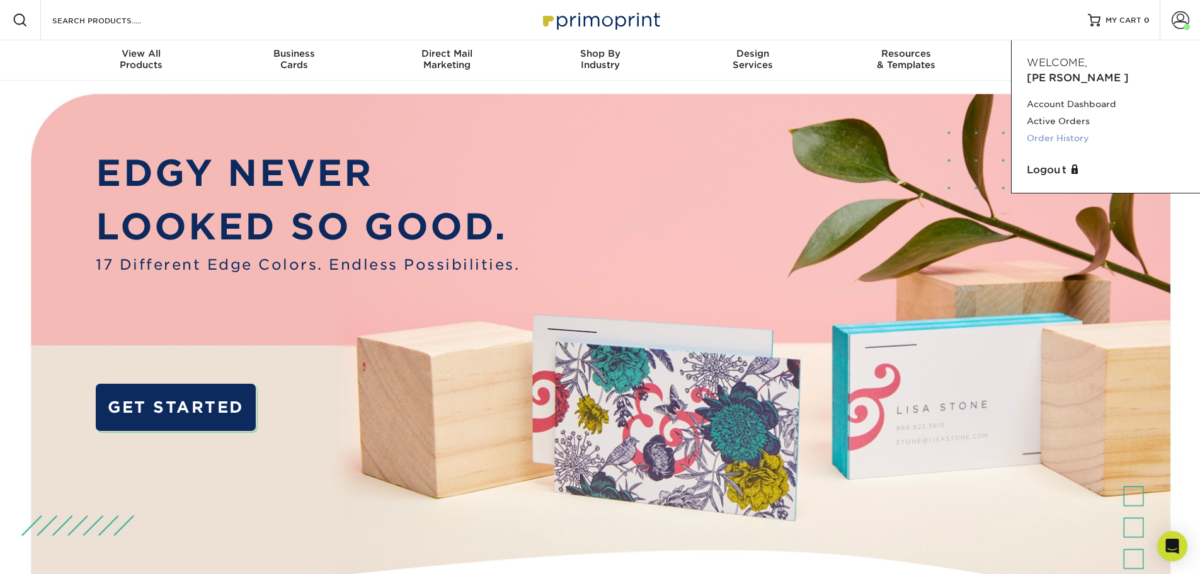
click at [1052, 130] on link "Order History" at bounding box center [1106, 138] width 158 height 17
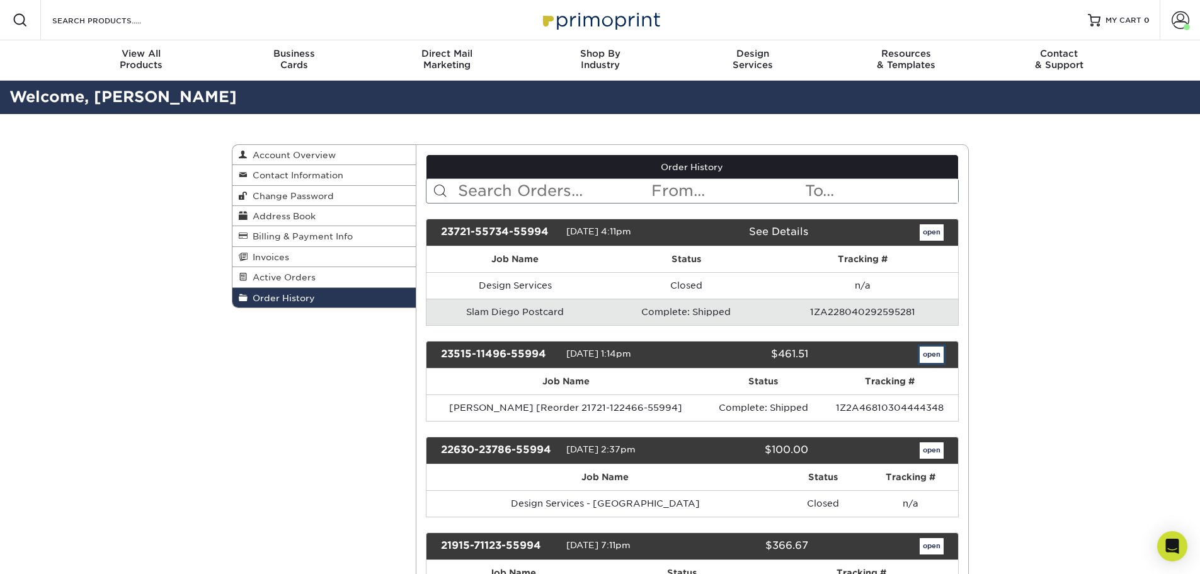
click at [925, 351] on link "open" at bounding box center [932, 354] width 24 height 16
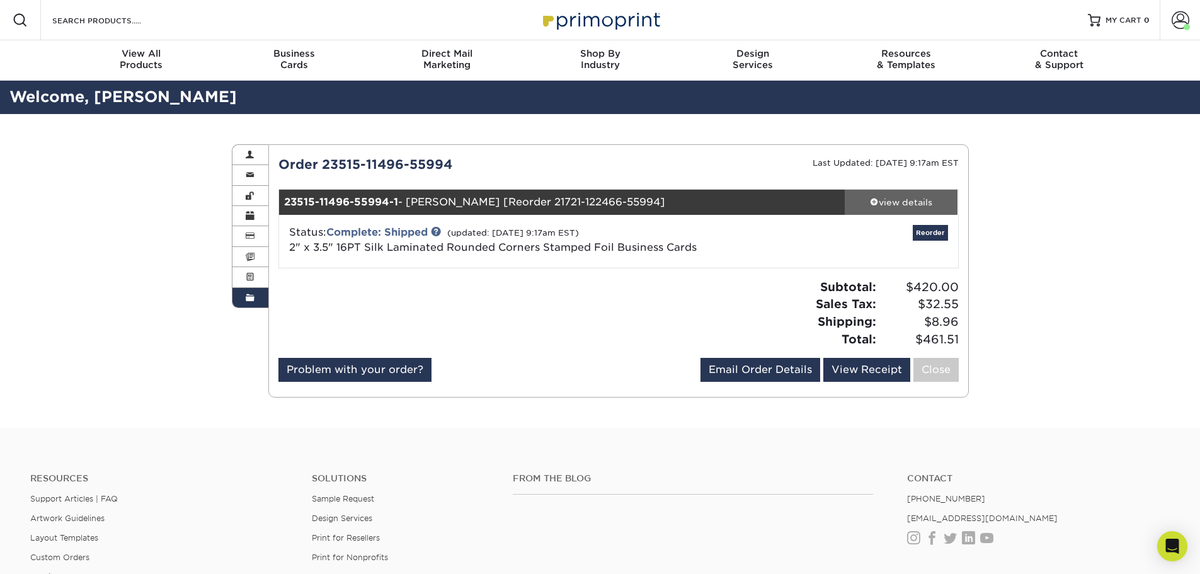
click at [908, 197] on div "view details" at bounding box center [901, 202] width 113 height 13
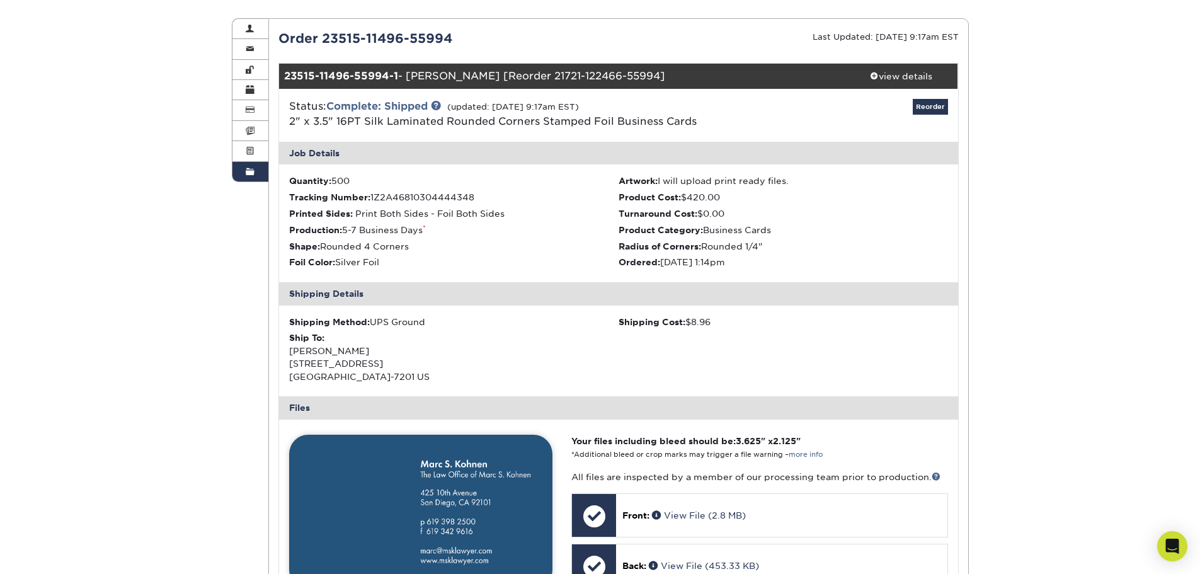
scroll to position [315, 0]
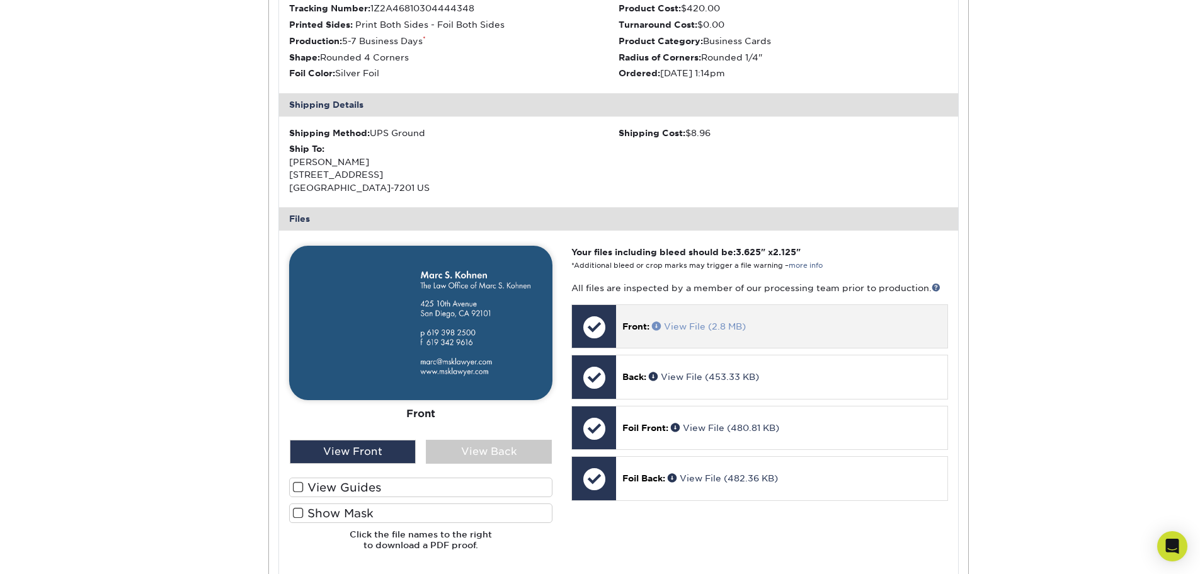
click at [704, 326] on link "View File (2.8 MB)" at bounding box center [699, 326] width 94 height 10
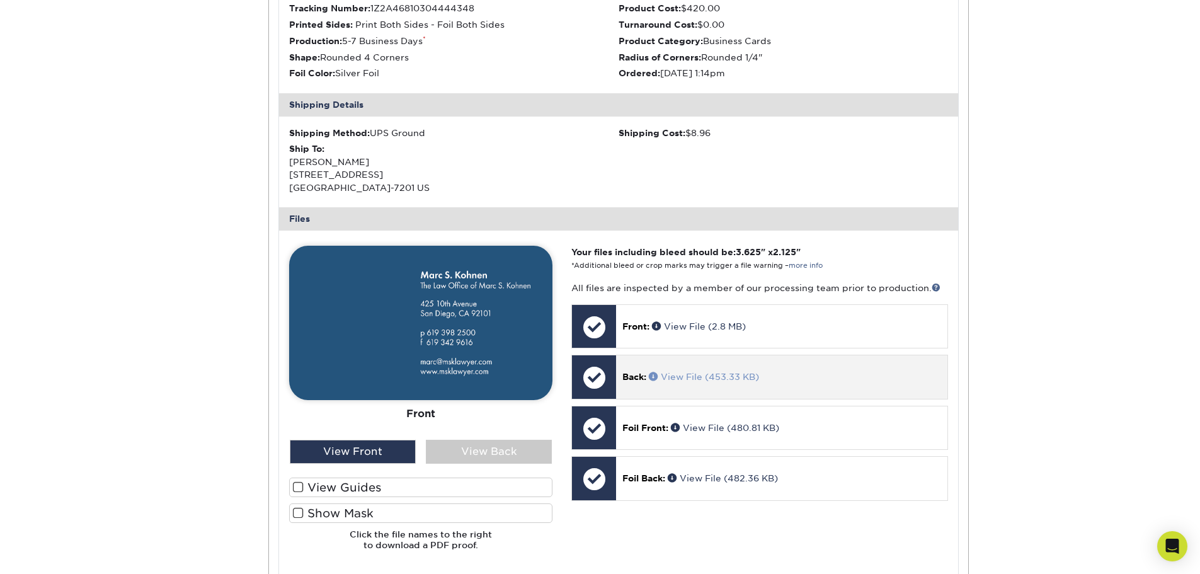
click at [690, 378] on link "View File (453.33 KB)" at bounding box center [704, 377] width 110 height 10
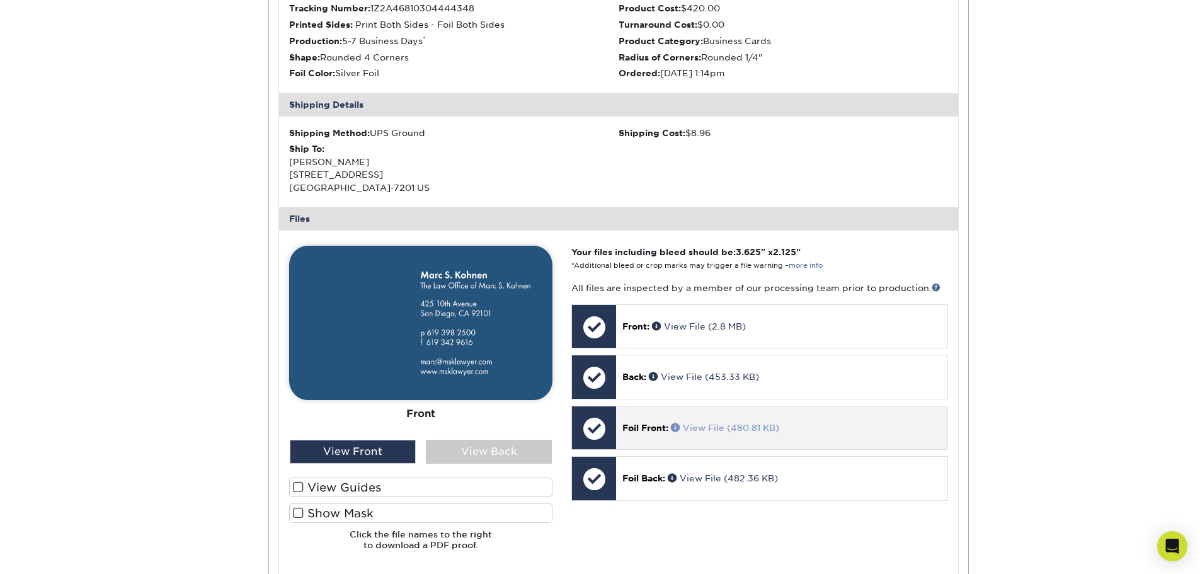
click at [700, 428] on link "View File (480.81 KB)" at bounding box center [725, 428] width 108 height 10
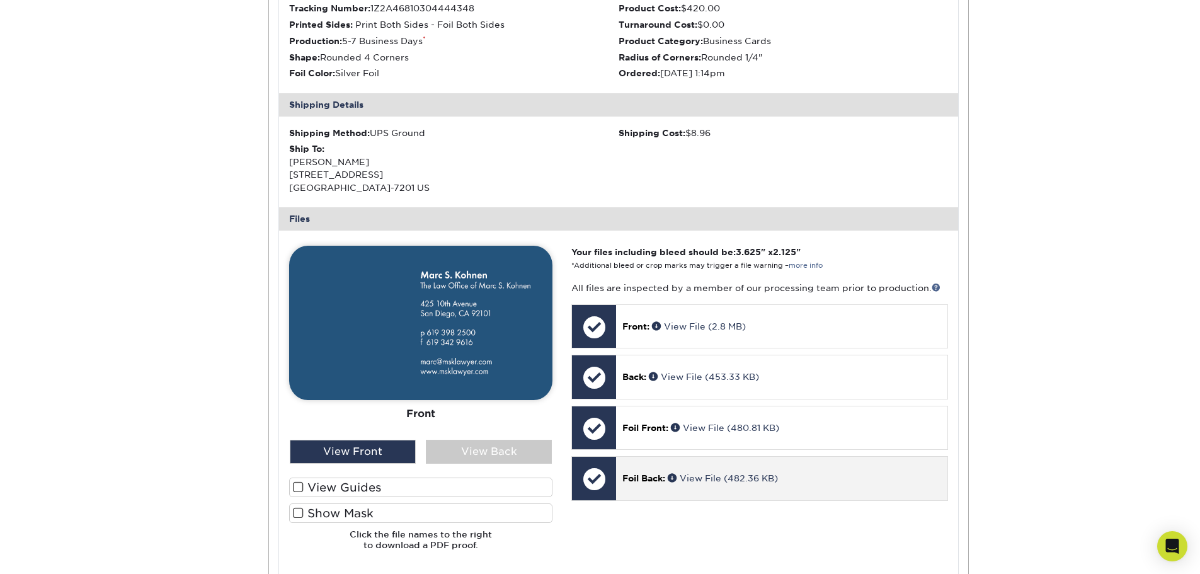
click at [647, 477] on span "Foil Back:" at bounding box center [643, 478] width 43 height 10
click at [729, 479] on link "View File (482.36 KB)" at bounding box center [723, 478] width 110 height 10
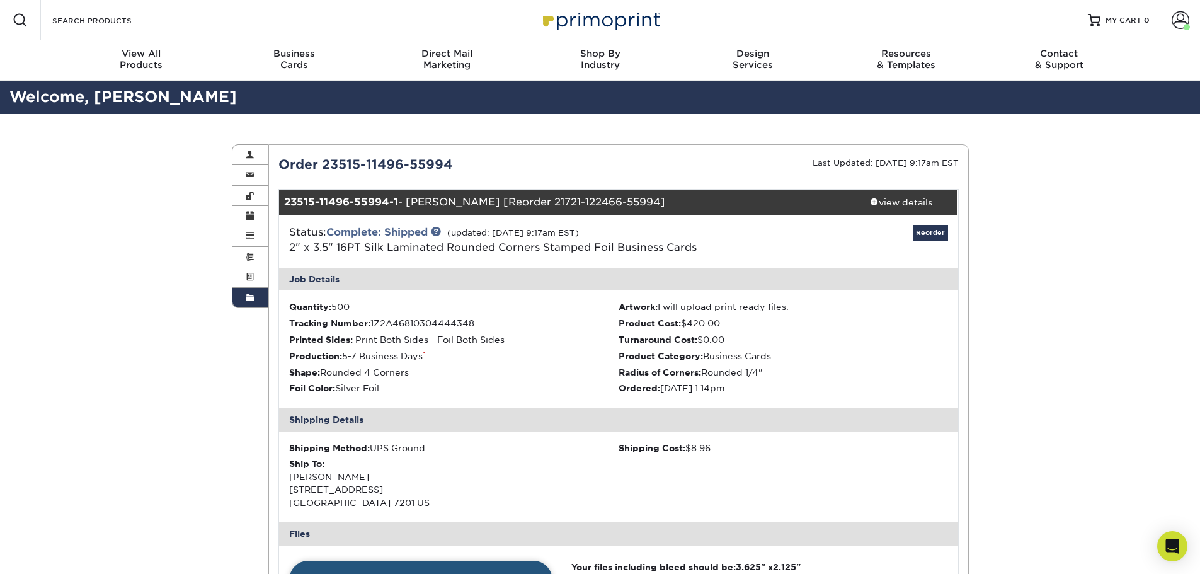
scroll to position [252, 0]
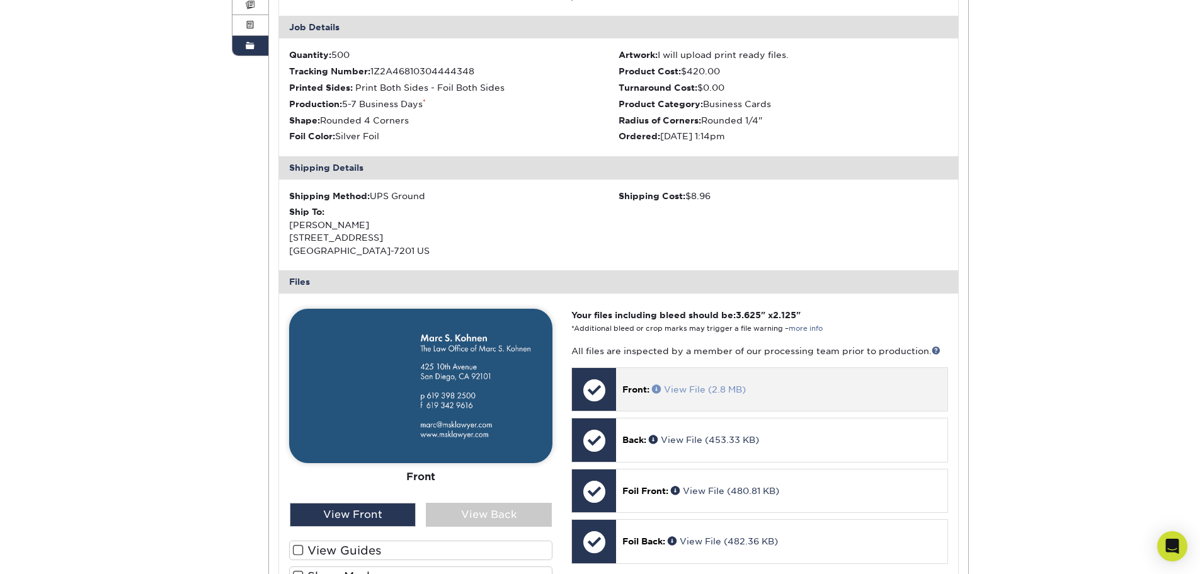
click at [733, 389] on link "View File (2.8 MB)" at bounding box center [699, 389] width 94 height 10
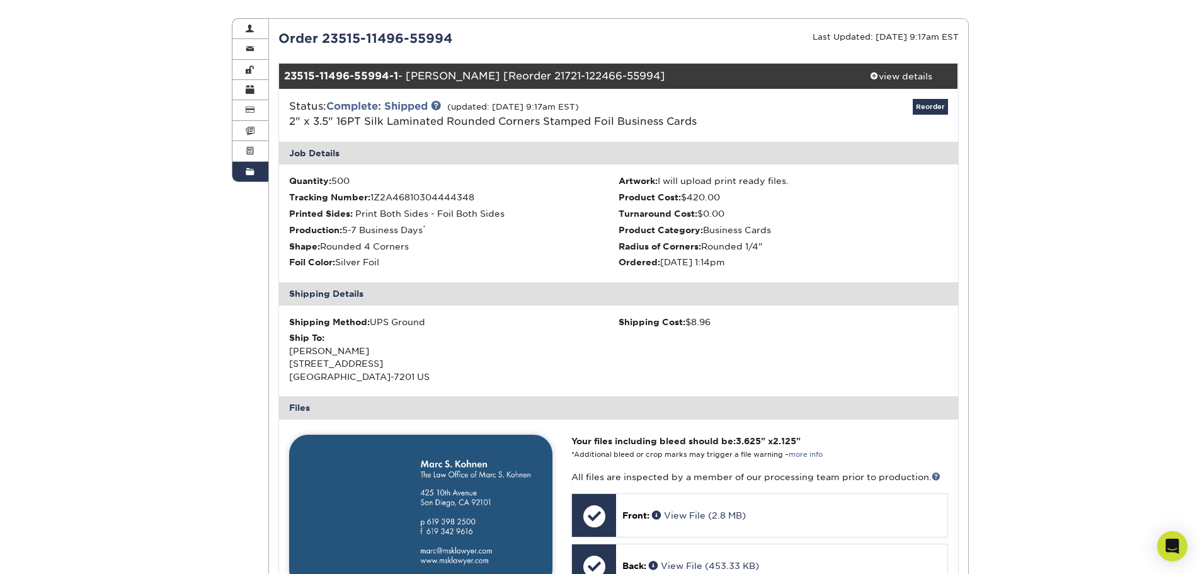
scroll to position [0, 0]
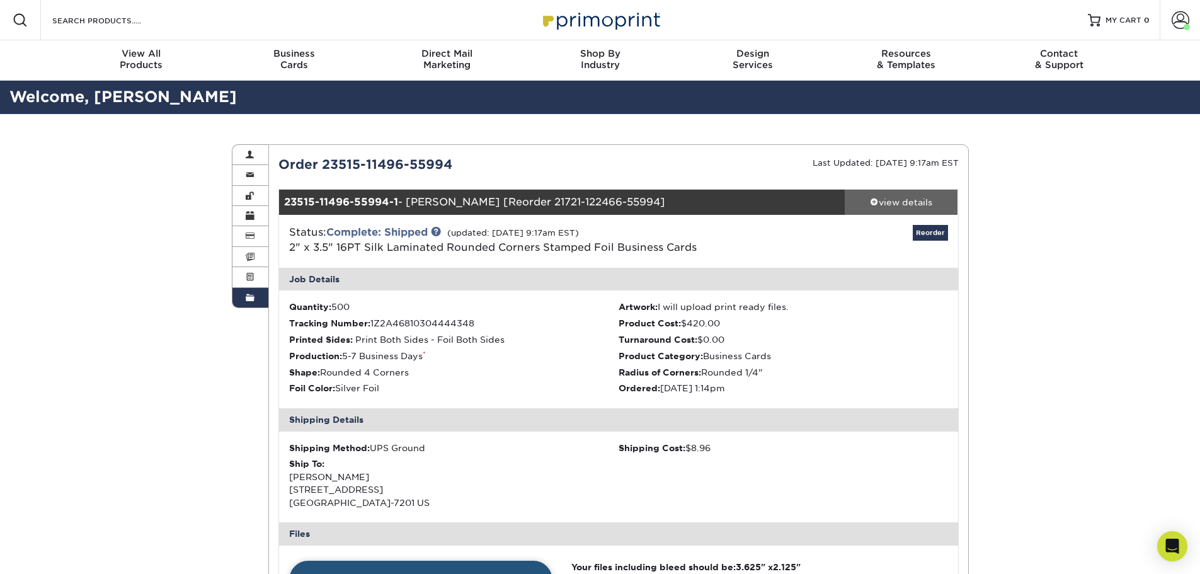
click at [870, 203] on span at bounding box center [874, 201] width 9 height 9
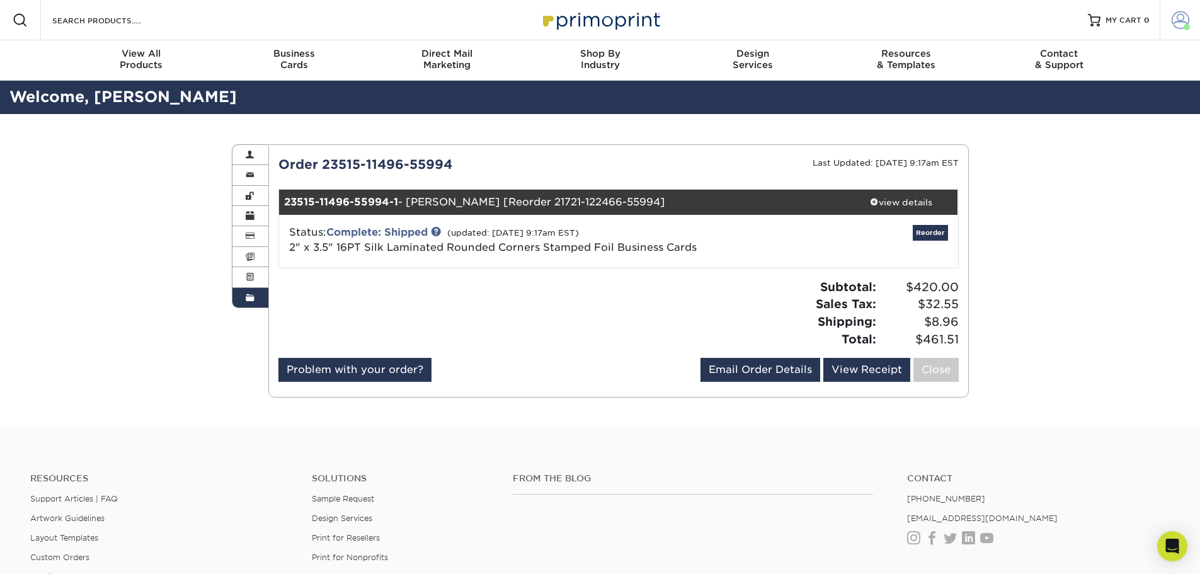
click at [1183, 25] on span at bounding box center [1180, 20] width 18 height 18
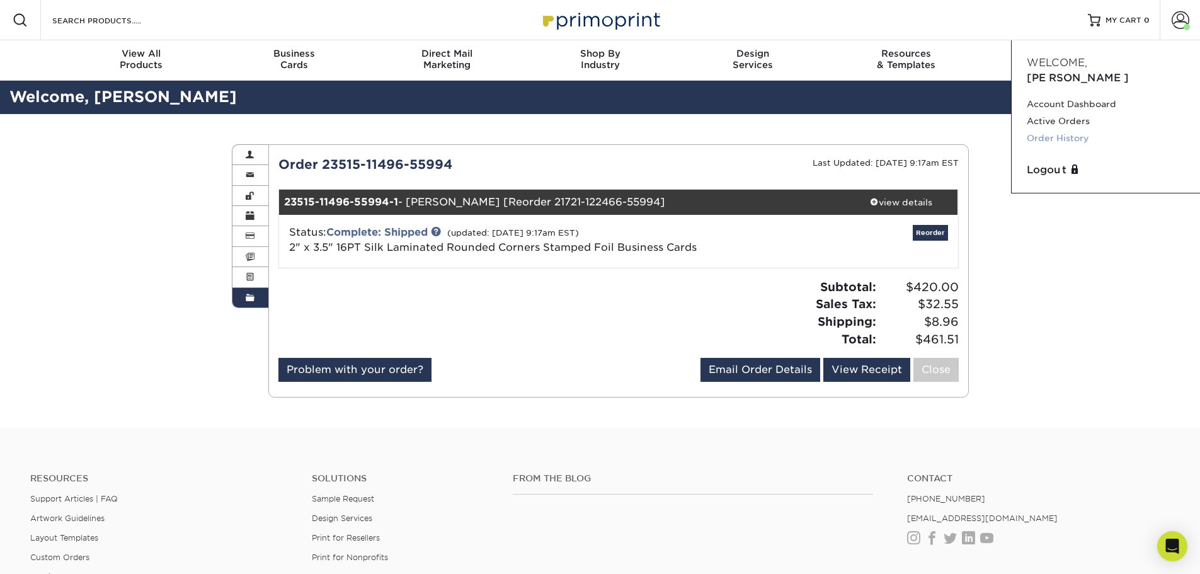
click at [1051, 130] on link "Order History" at bounding box center [1106, 138] width 158 height 17
